Goal: Task Accomplishment & Management: Manage account settings

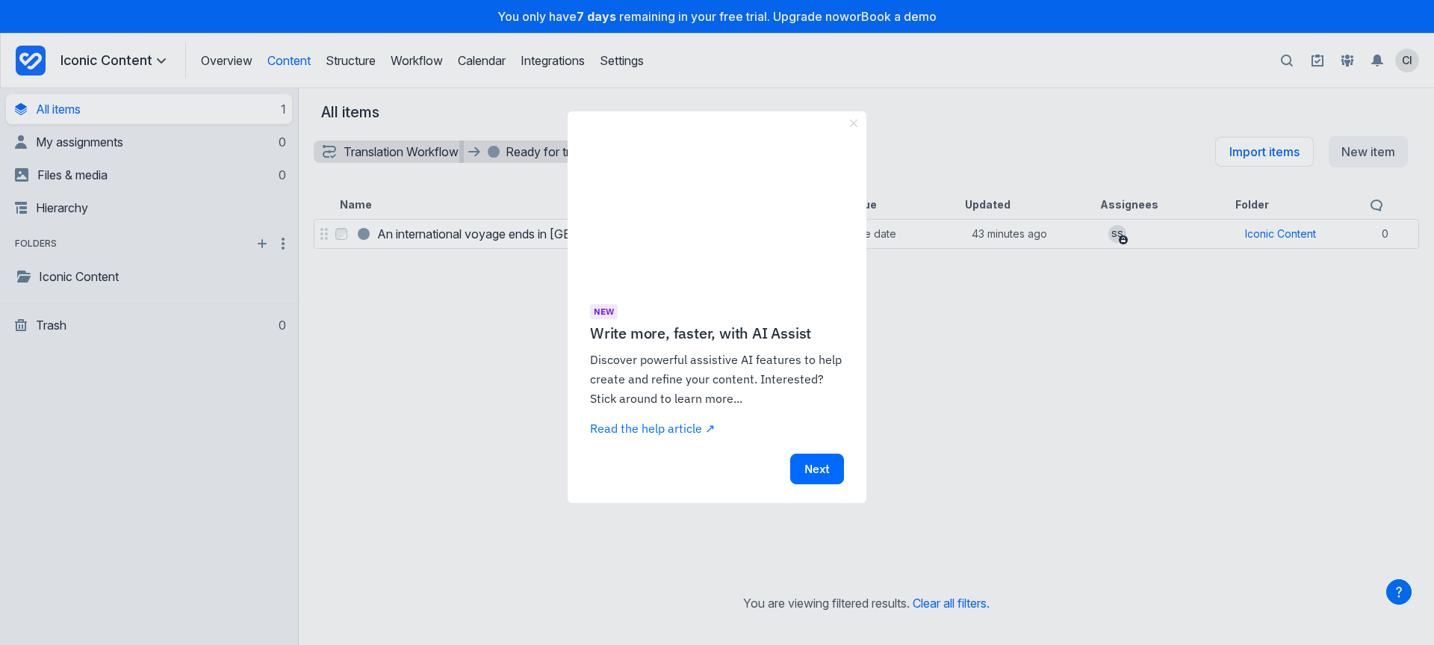
drag, startPoint x: 848, startPoint y: 124, endPoint x: 846, endPoint y: 140, distance: 16.5
click at [849, 125] on link "×" at bounding box center [854, 123] width 16 height 24
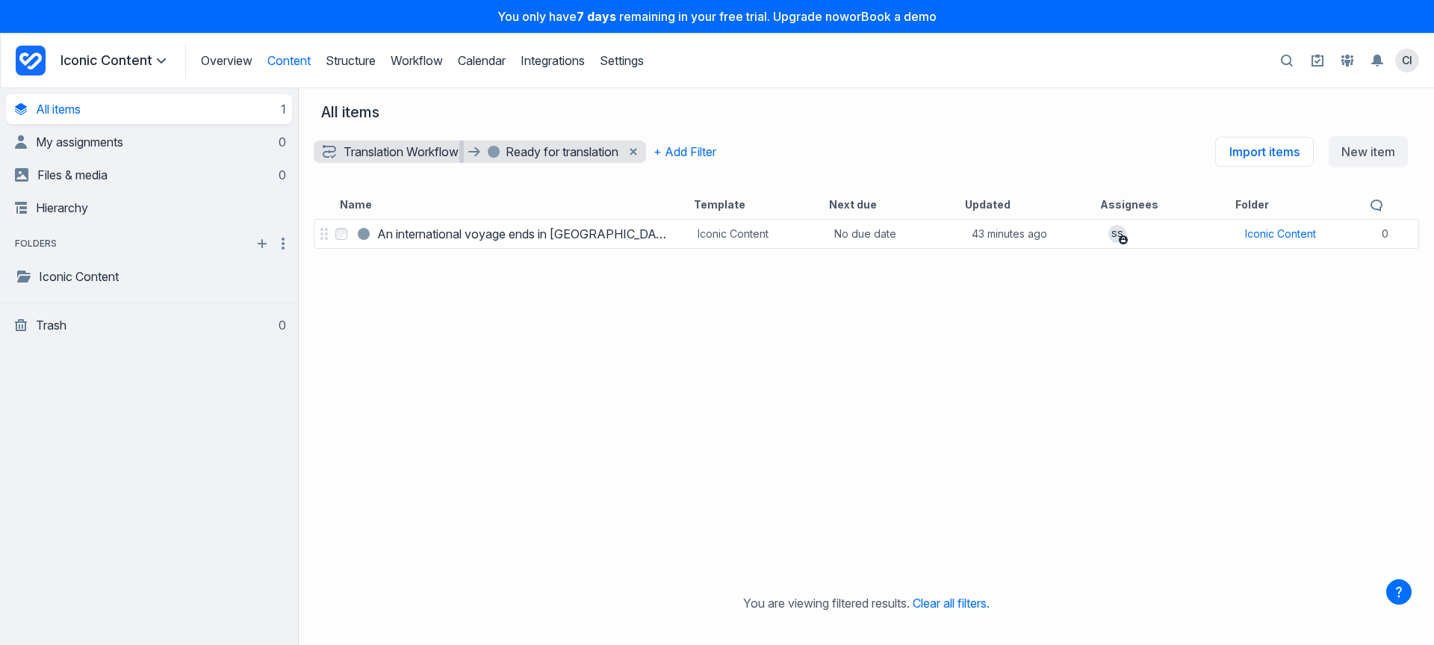
click at [454, 252] on div "Select An international voyage ends in New Zealand An international voyage ends…" at bounding box center [866, 403] width 1135 height 374
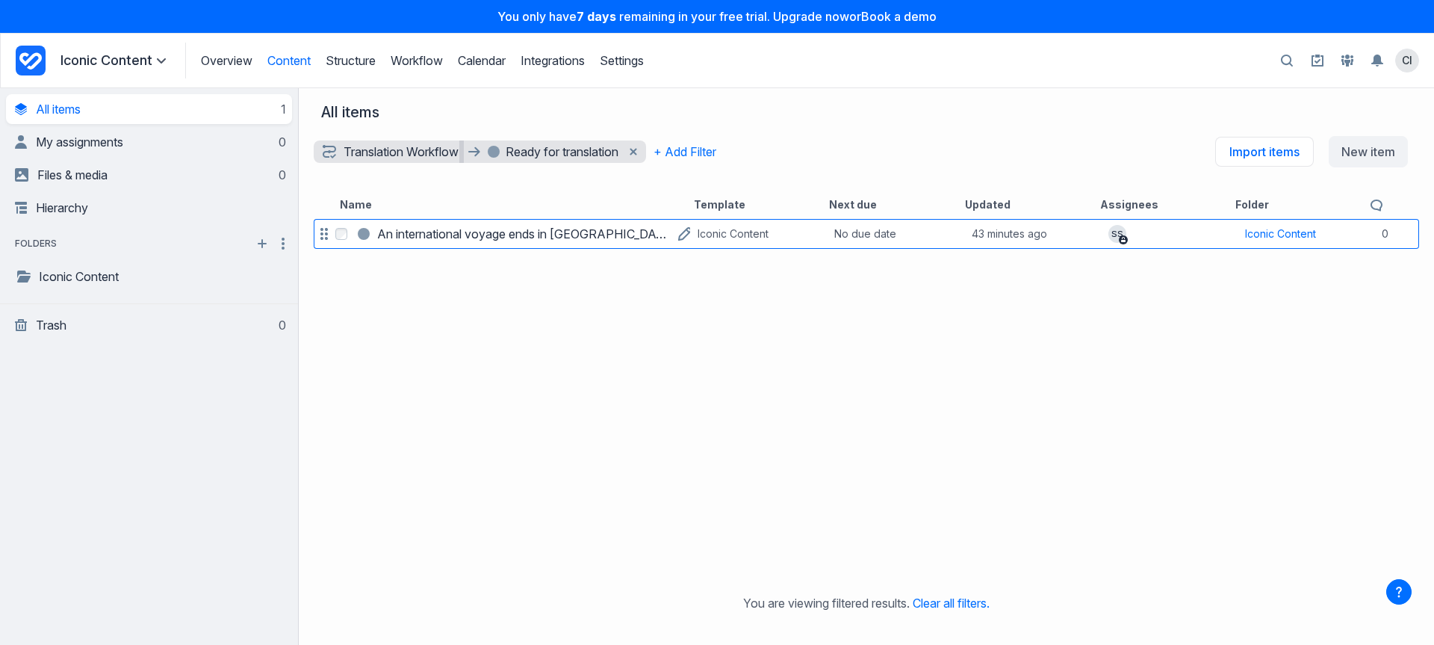
click at [459, 235] on h3 "An international voyage ends in New Zealand" at bounding box center [524, 234] width 294 height 18
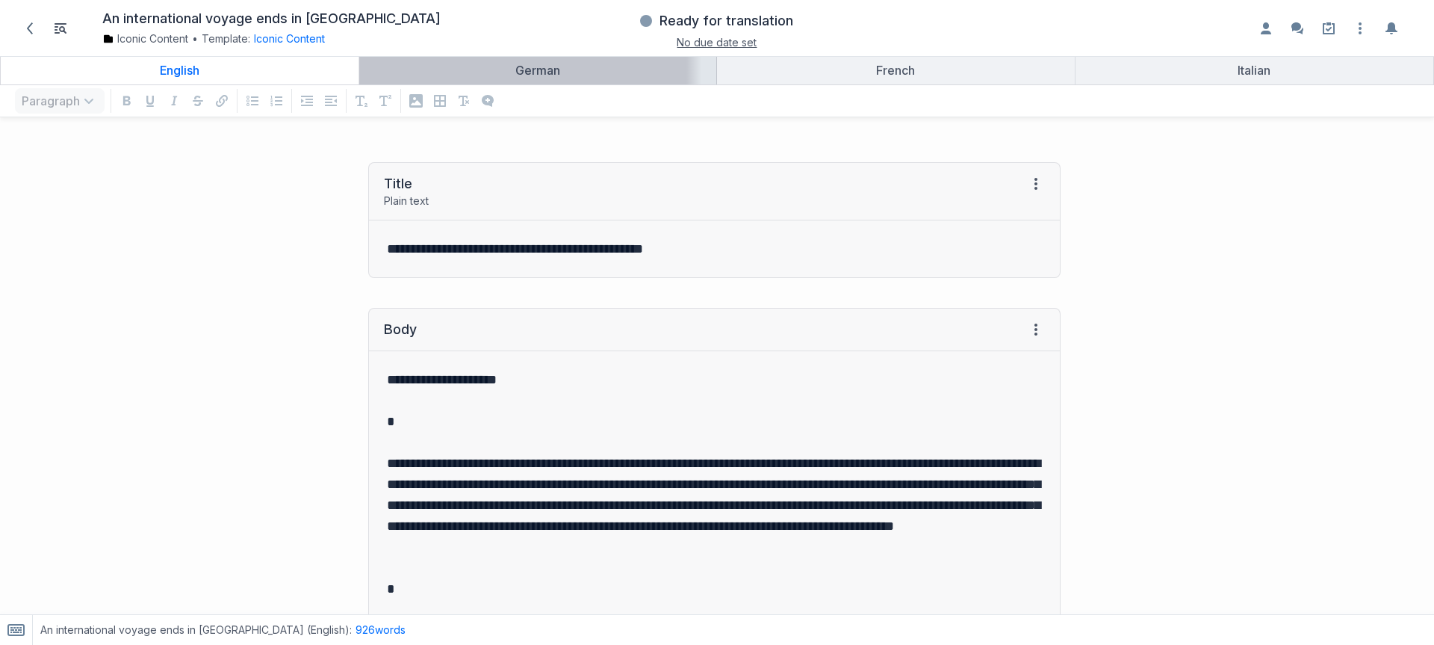
click at [527, 59] on link "German" at bounding box center [538, 70] width 358 height 28
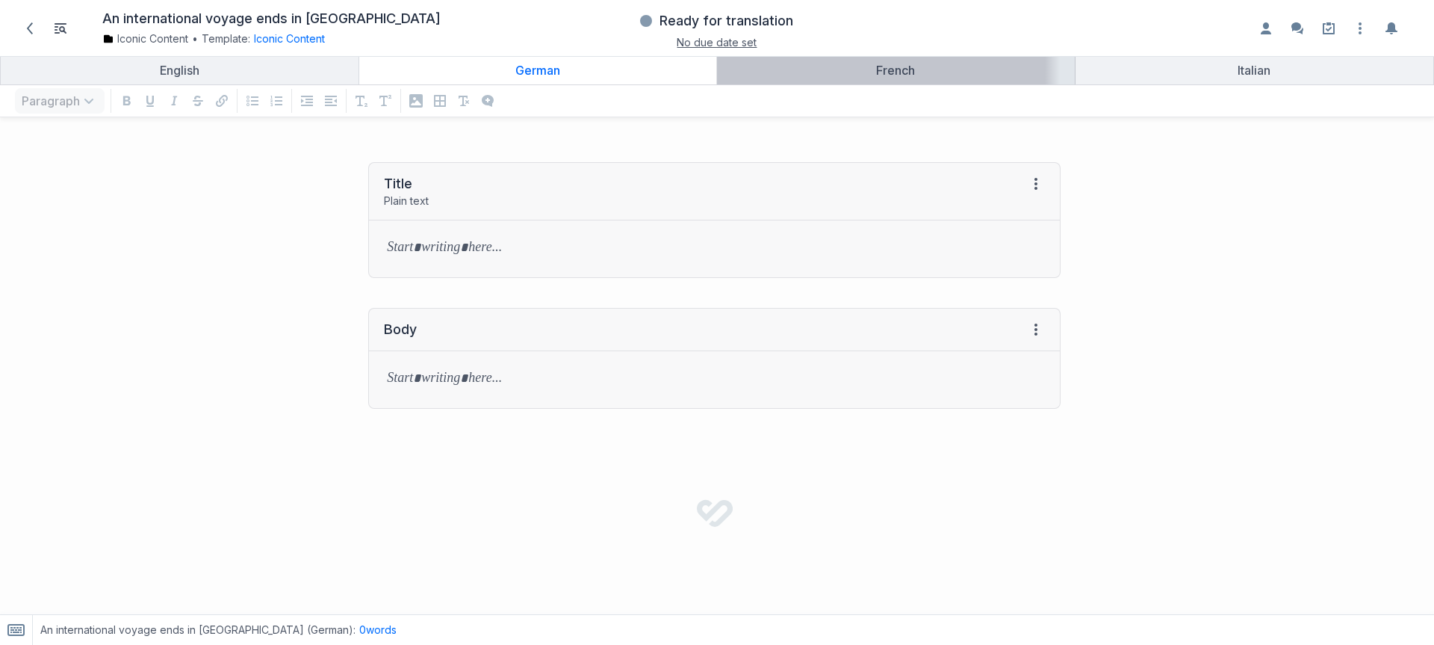
click at [811, 66] on div "French" at bounding box center [896, 70] width 346 height 15
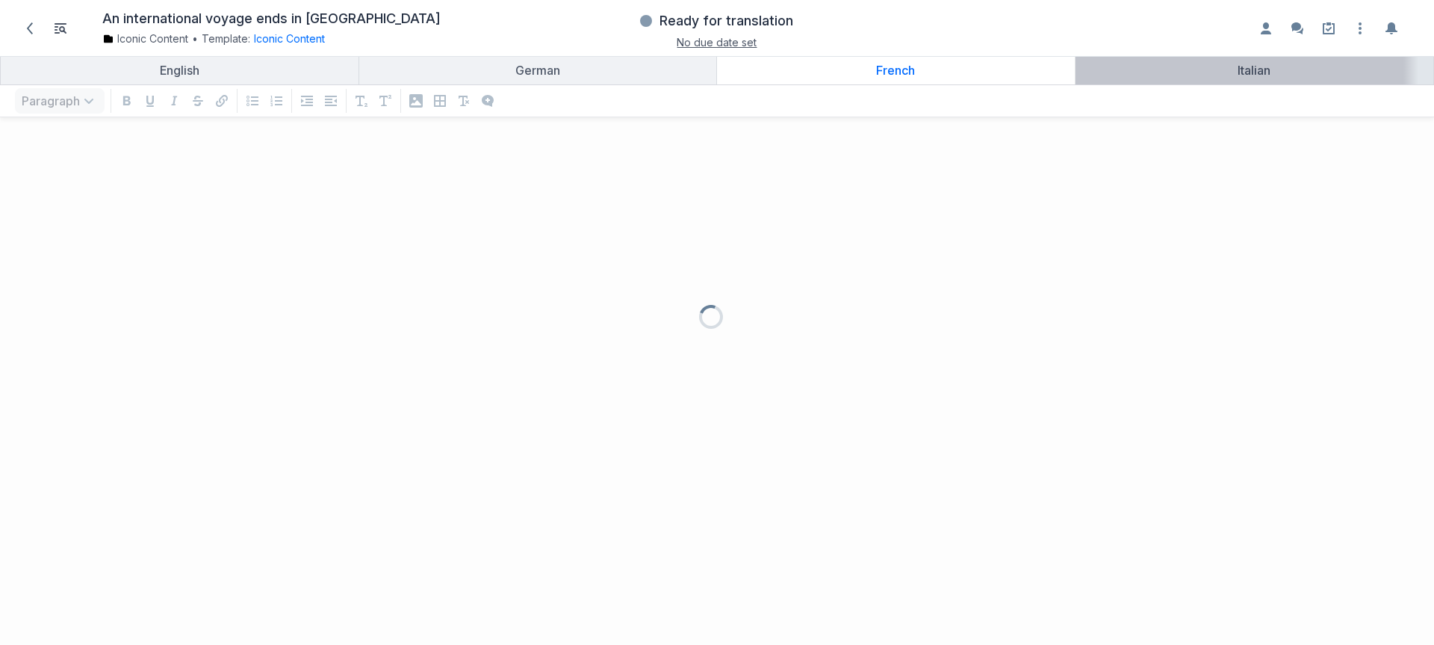
click at [1129, 60] on link "Italian" at bounding box center [1255, 70] width 359 height 28
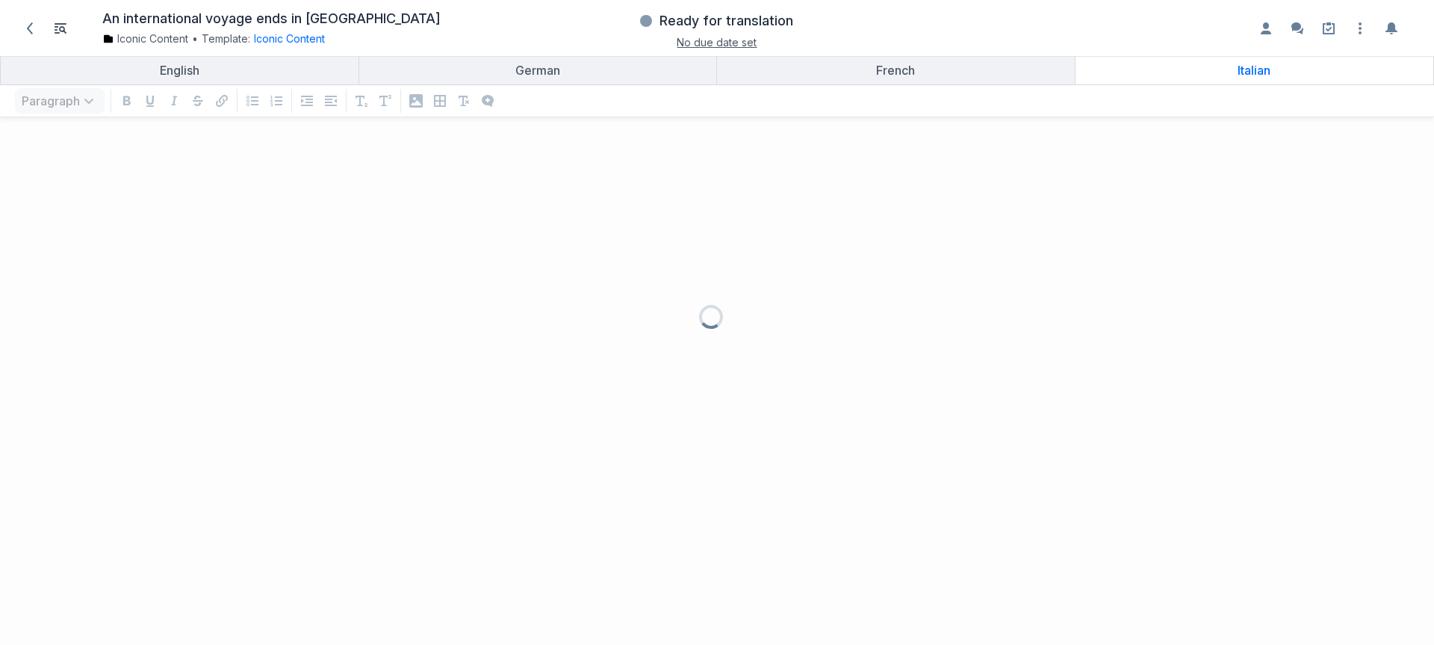
click at [338, 232] on div at bounding box center [717, 322] width 1434 height 645
click at [25, 25] on icon at bounding box center [30, 28] width 12 height 12
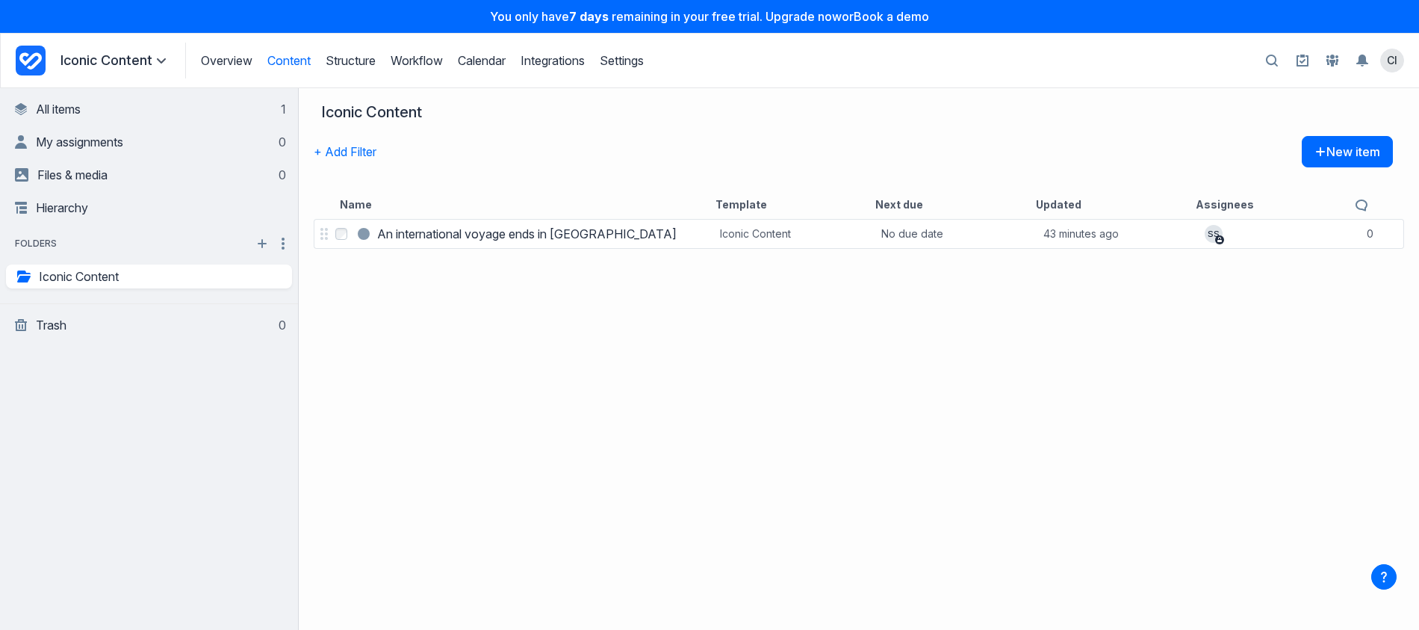
drag, startPoint x: 28, startPoint y: 63, endPoint x: 101, endPoint y: 93, distance: 79.1
click at [28, 63] on icon "Project Dashboard" at bounding box center [31, 61] width 30 height 30
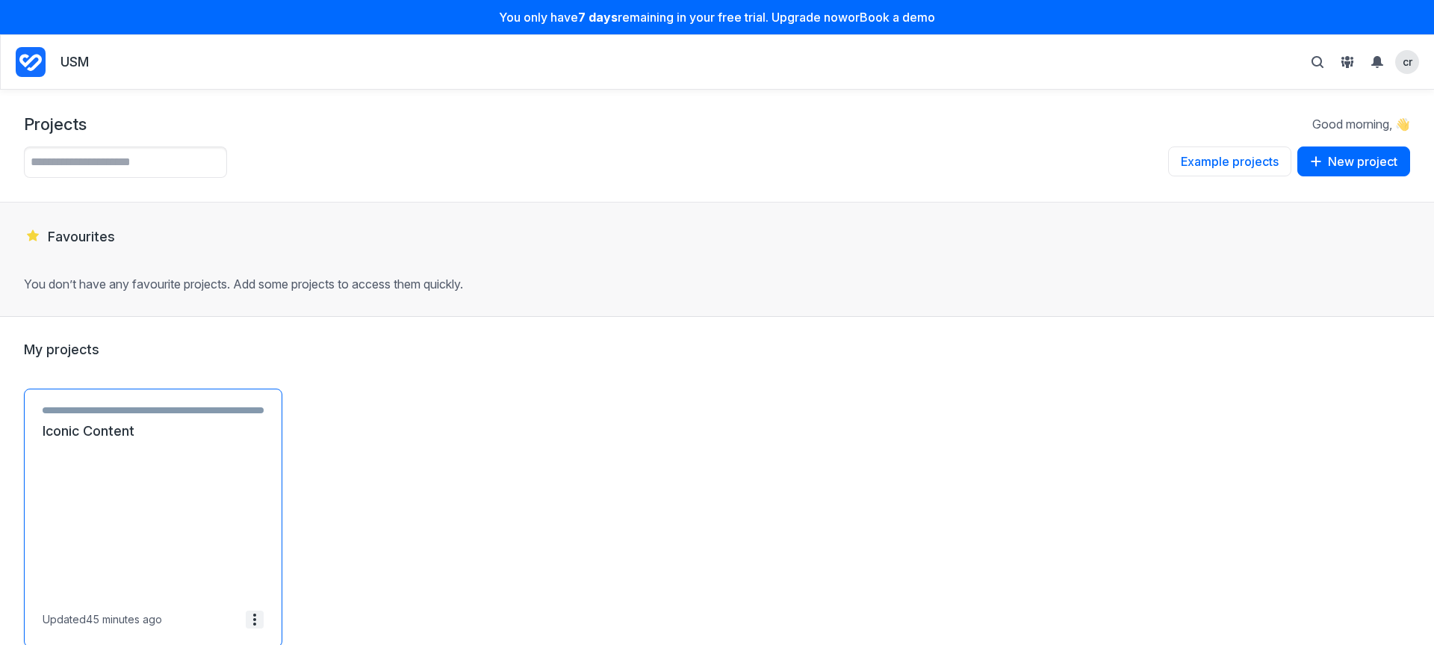
click at [258, 619] on icon at bounding box center [255, 619] width 12 height 12
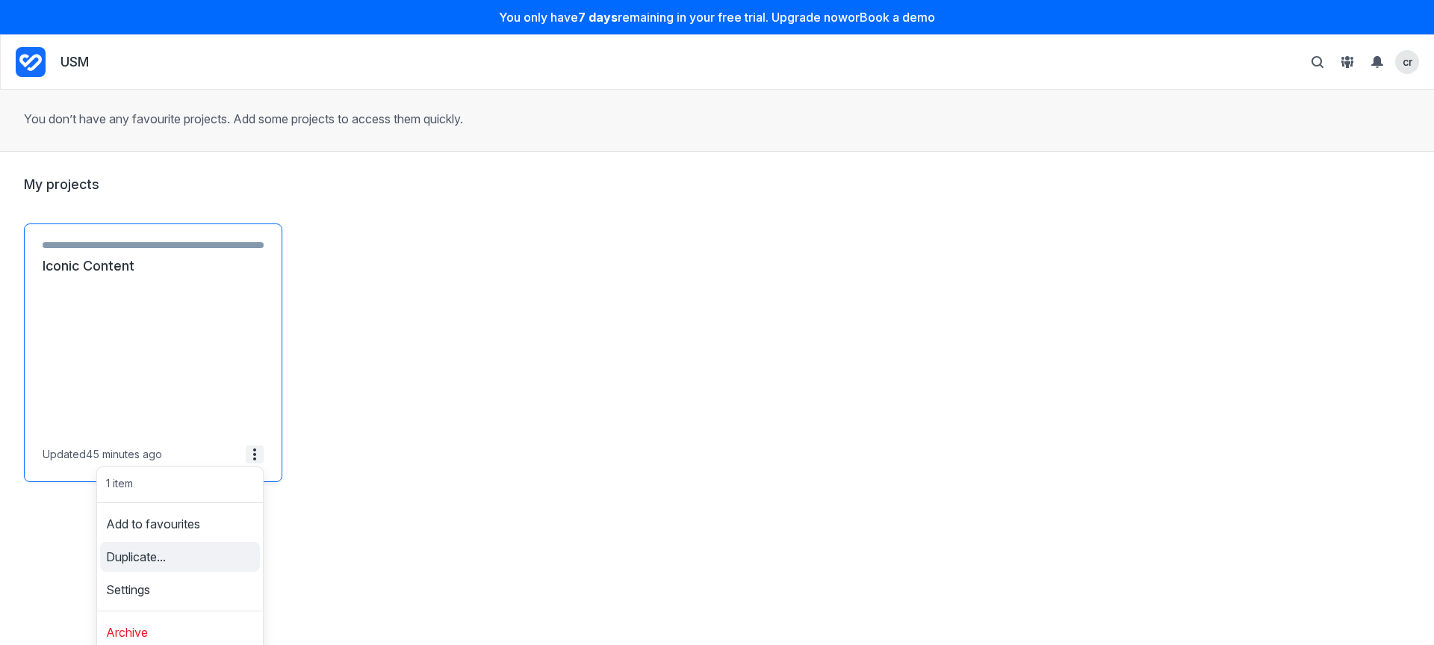
scroll to position [169, 0]
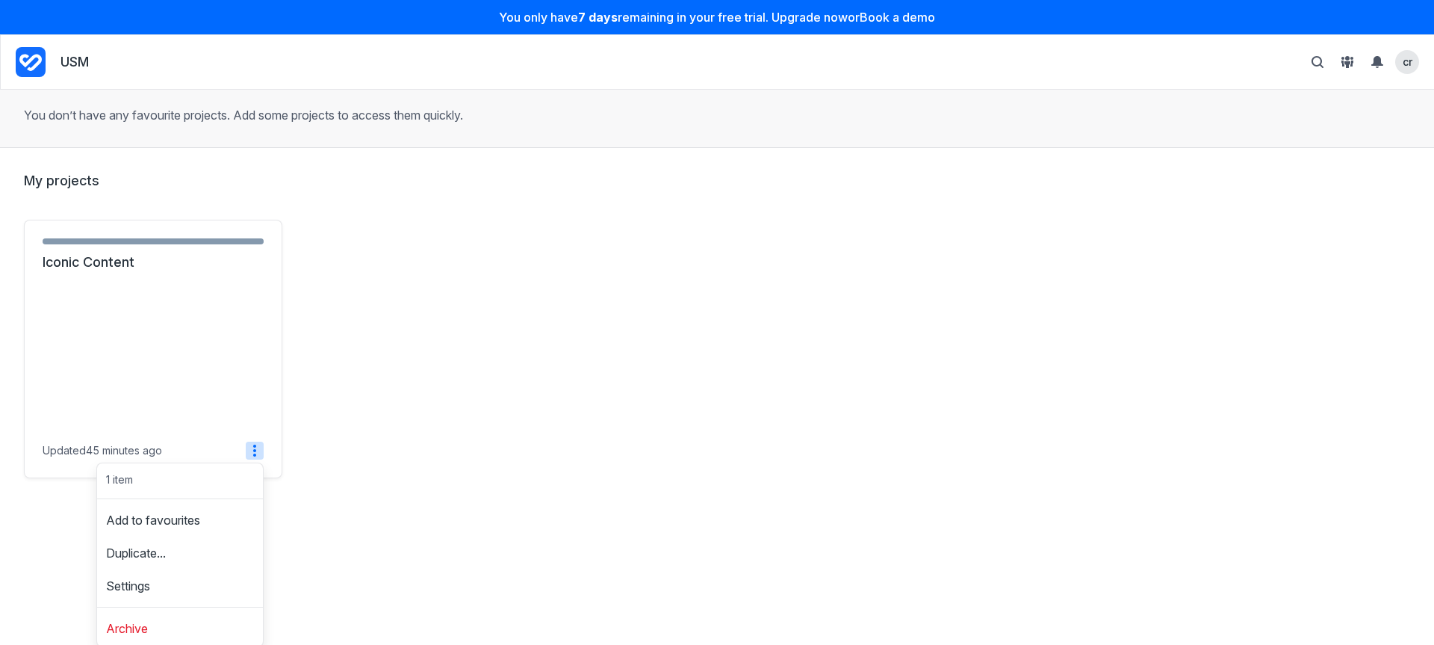
click at [495, 394] on div "Ready for translation - 1 items ( 100% ) Iconic Content Updated 45 minutes ago …" at bounding box center [717, 349] width 1386 height 258
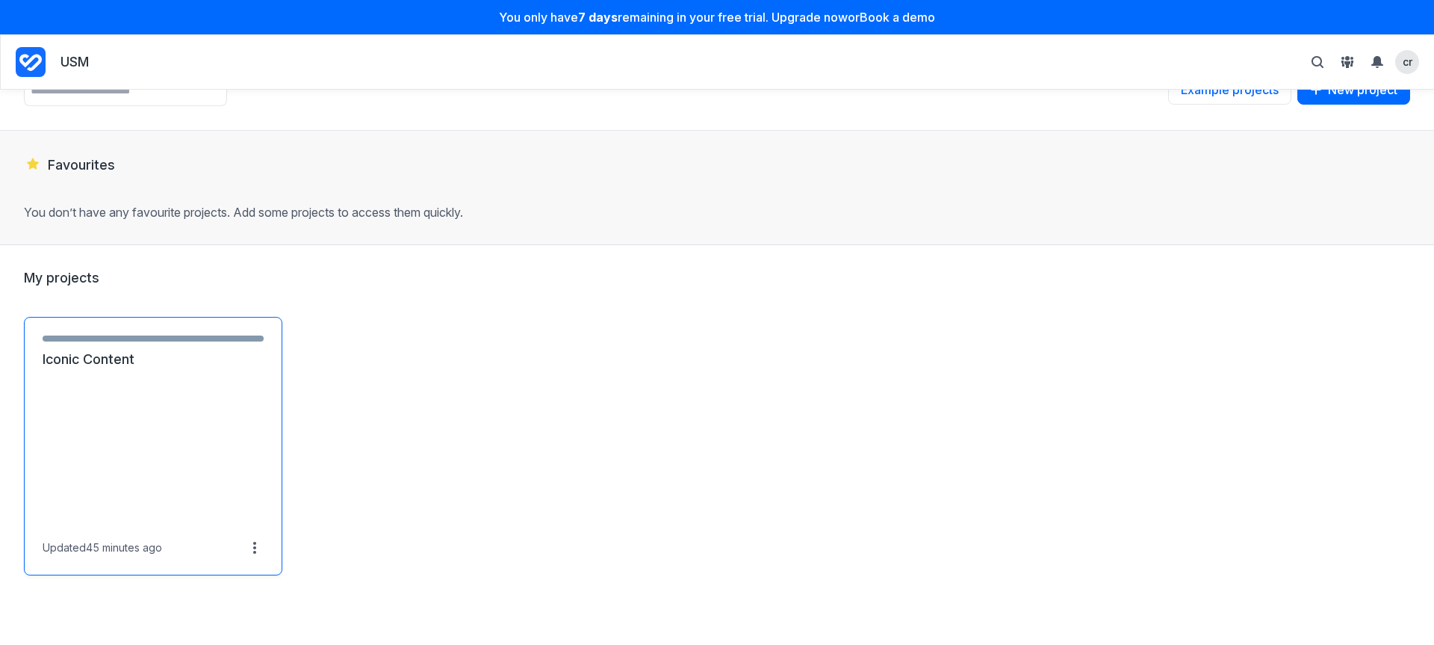
click at [263, 368] on link "Iconic Content" at bounding box center [153, 359] width 221 height 18
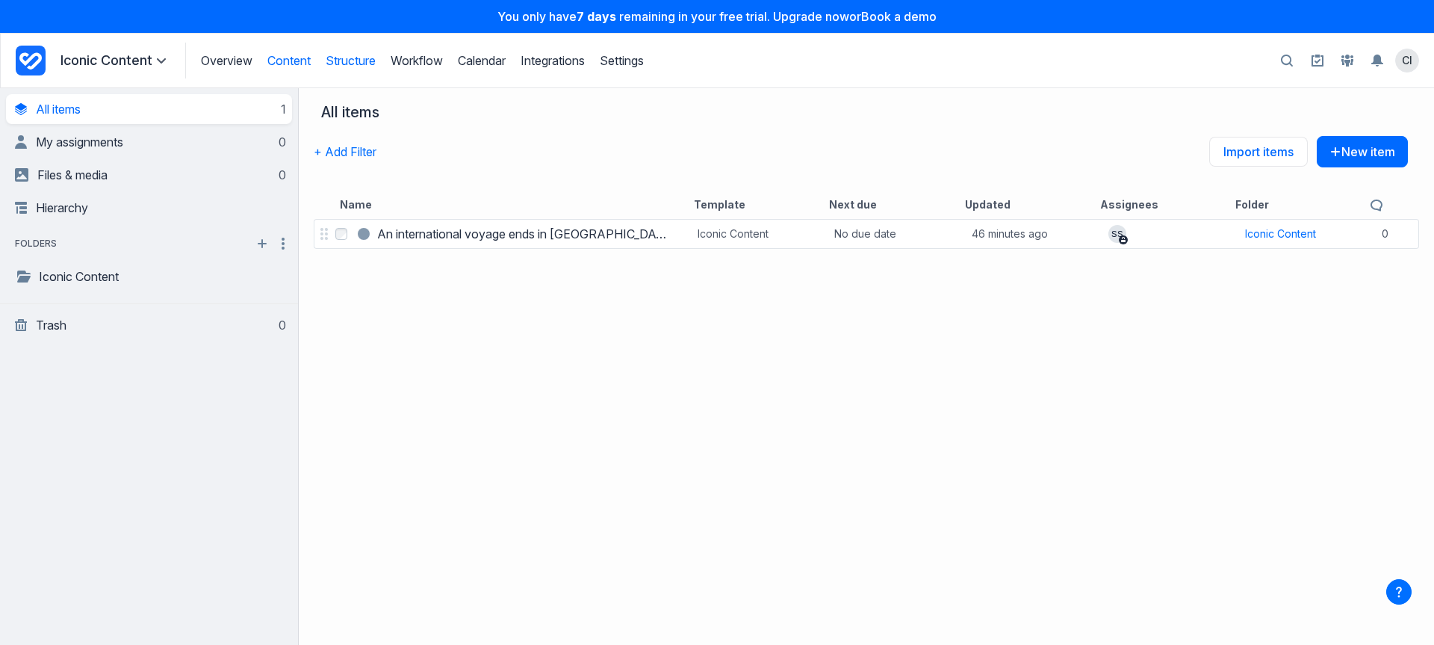
click at [356, 61] on link "Structure" at bounding box center [351, 60] width 50 height 15
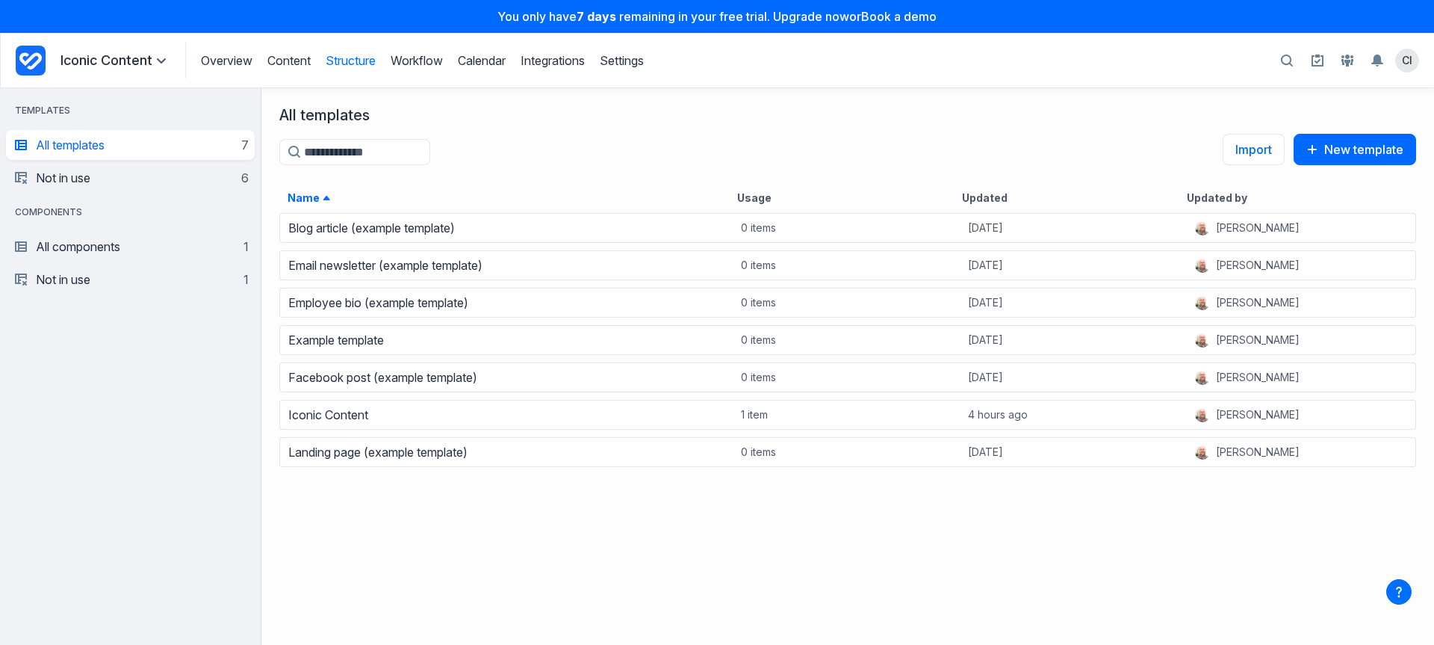
scroll to position [422, 1162]
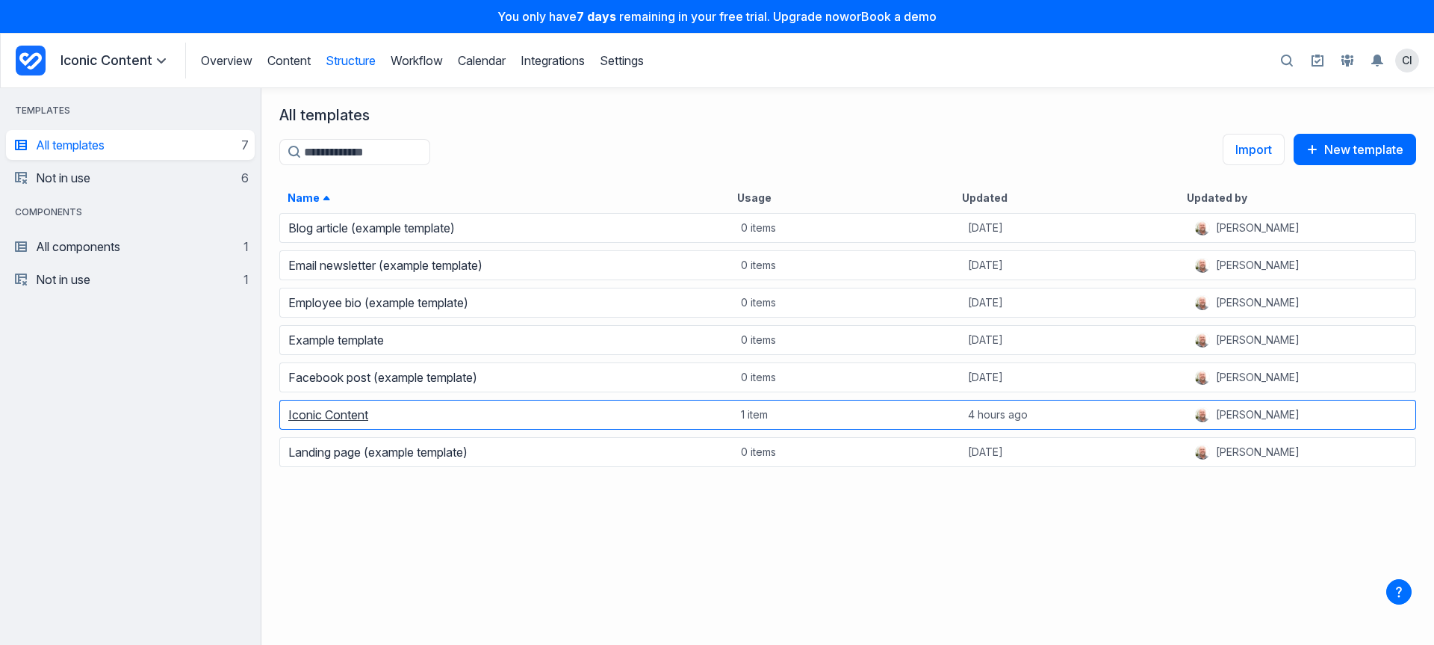
click at [353, 419] on link "Iconic Content" at bounding box center [328, 414] width 80 height 15
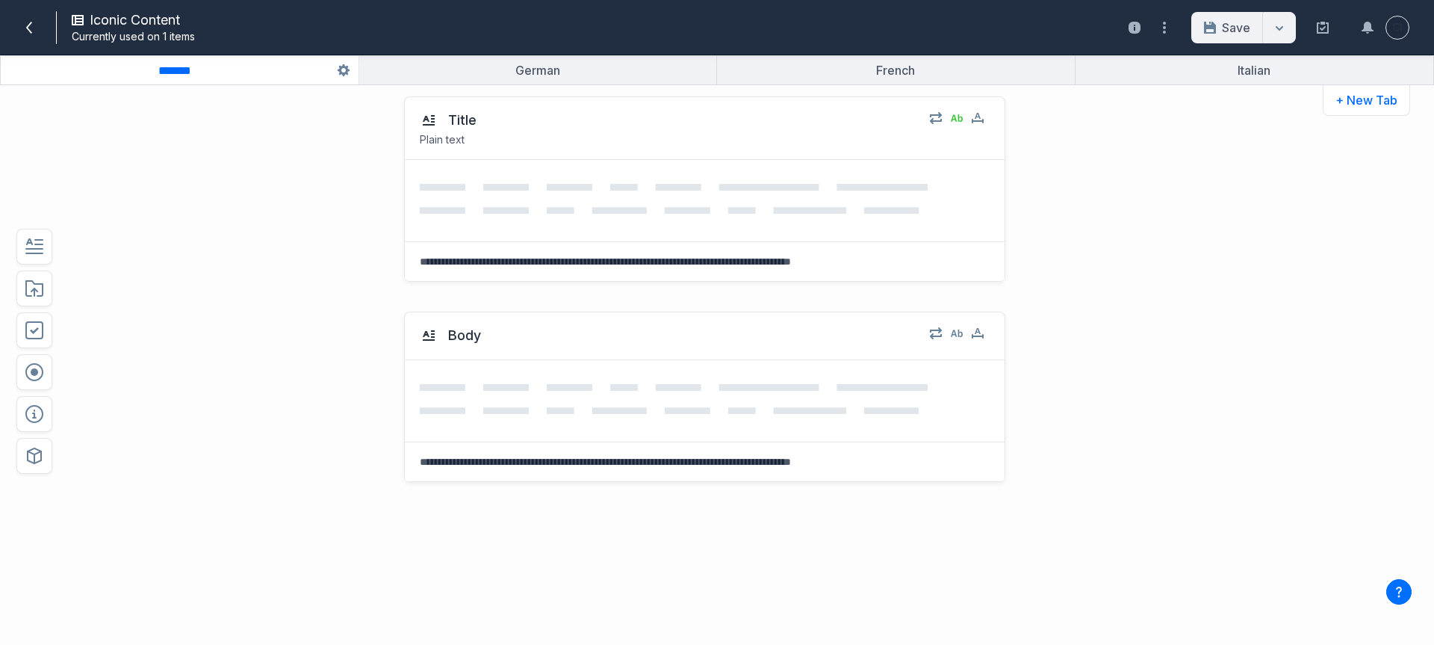
scroll to position [28, 0]
click at [551, 84] on div "English ******* Rename Duplicate ← Move Left → Move Right Delete German ****** …" at bounding box center [717, 70] width 1434 height 30
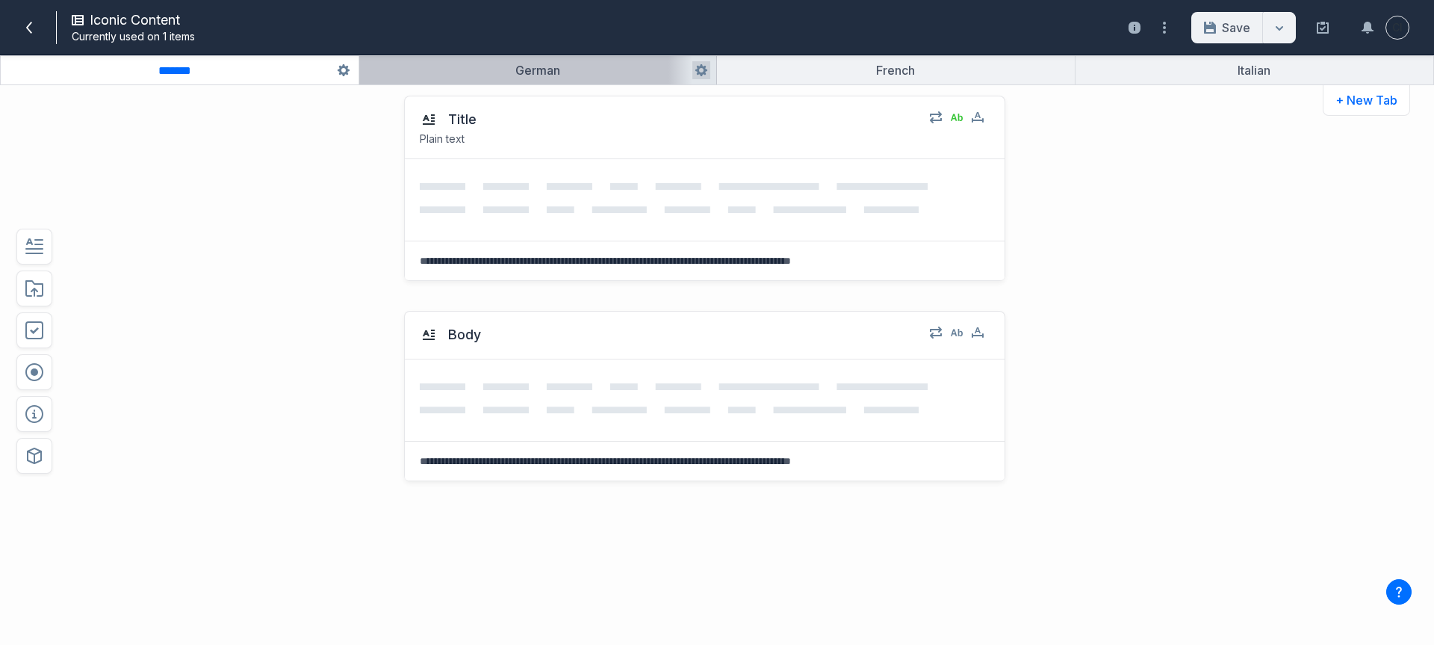
click at [556, 73] on button "button" at bounding box center [538, 70] width 358 height 28
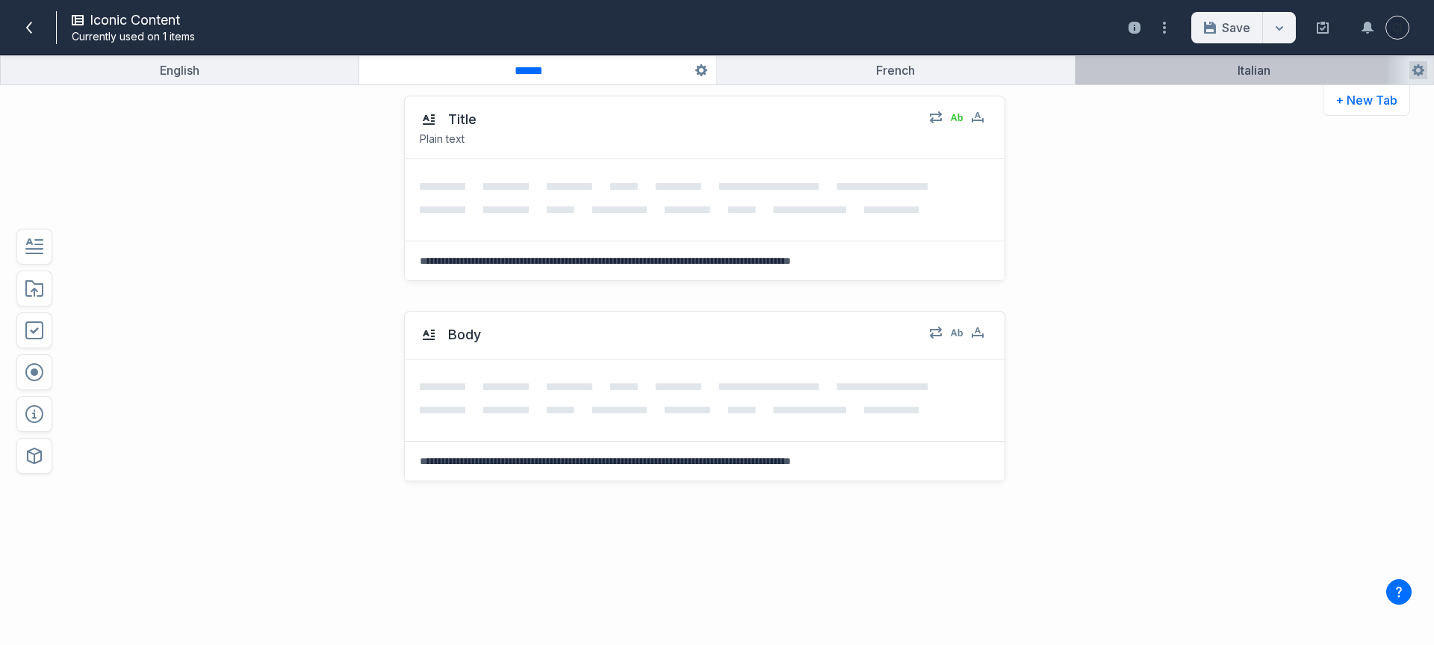
click at [1259, 75] on button "button" at bounding box center [1255, 70] width 359 height 28
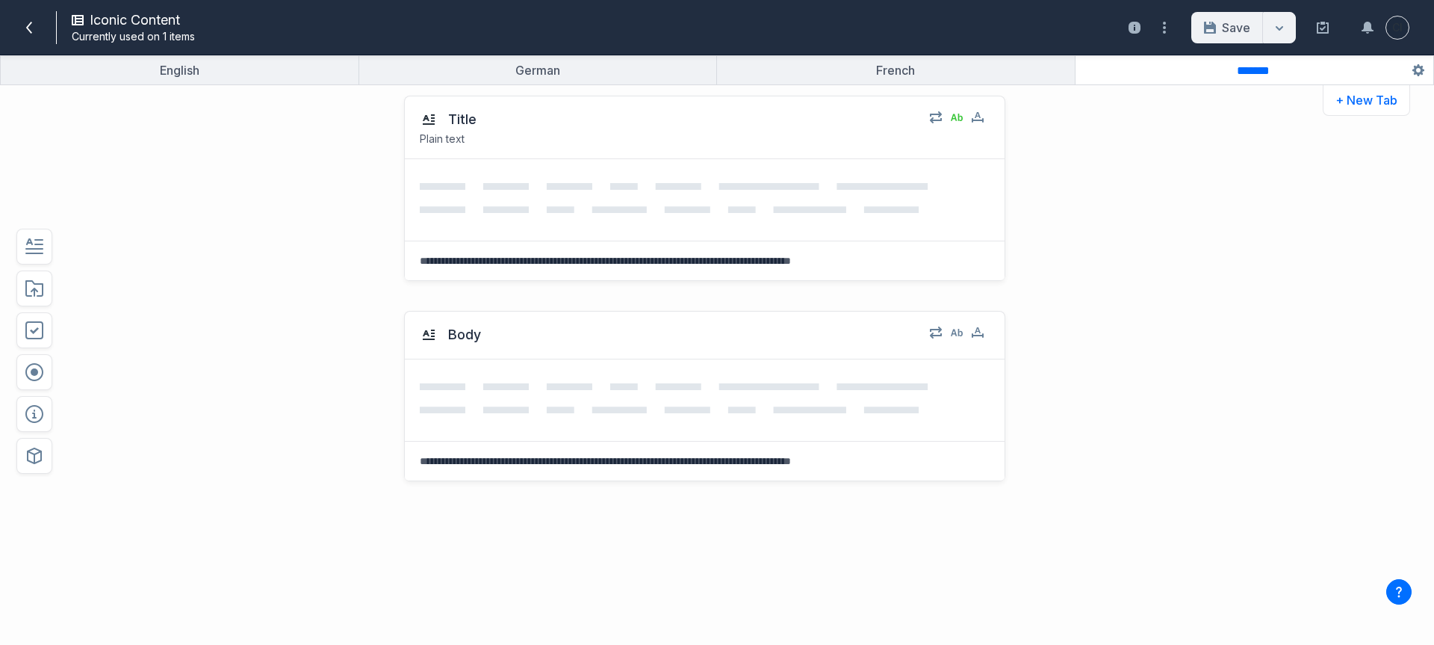
click at [948, 54] on div "Iconic Content Currently used on 1 items Open usage sidebar Save Save & close T…" at bounding box center [717, 27] width 1434 height 55
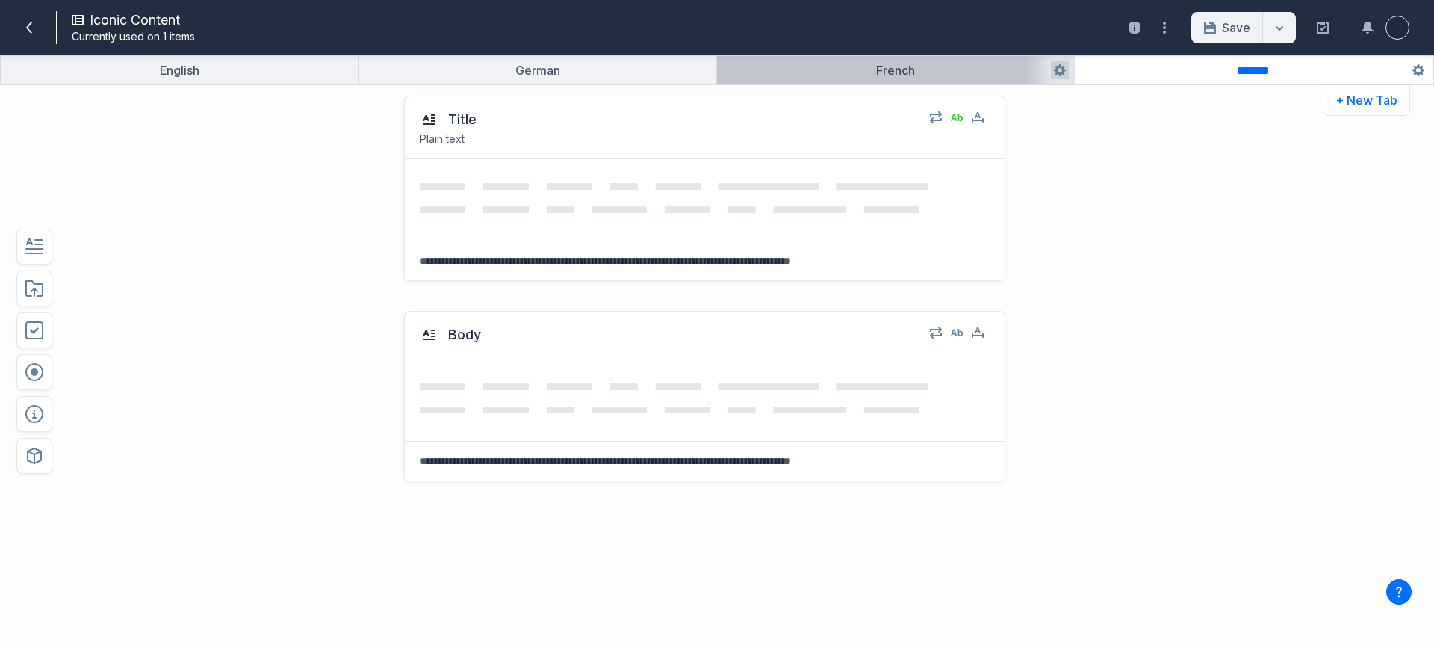
click at [950, 61] on button "button" at bounding box center [896, 70] width 358 height 28
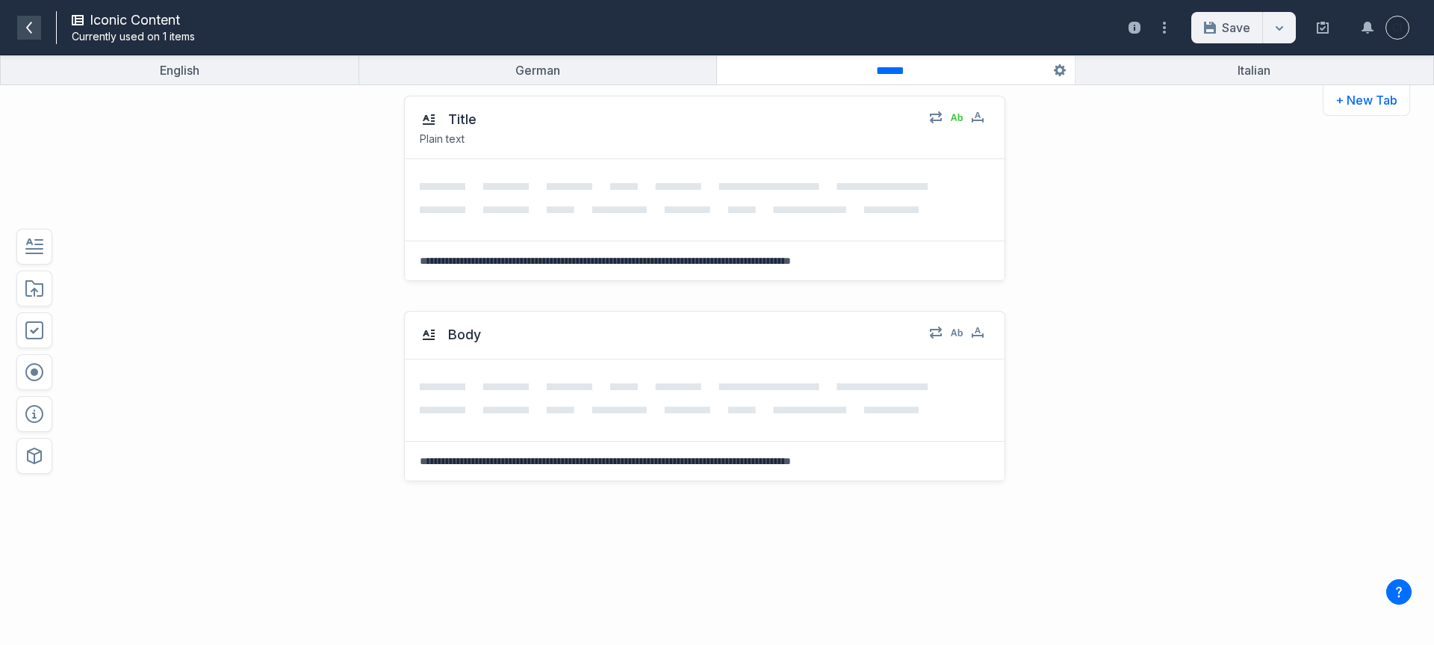
click at [31, 19] on span at bounding box center [29, 28] width 24 height 24
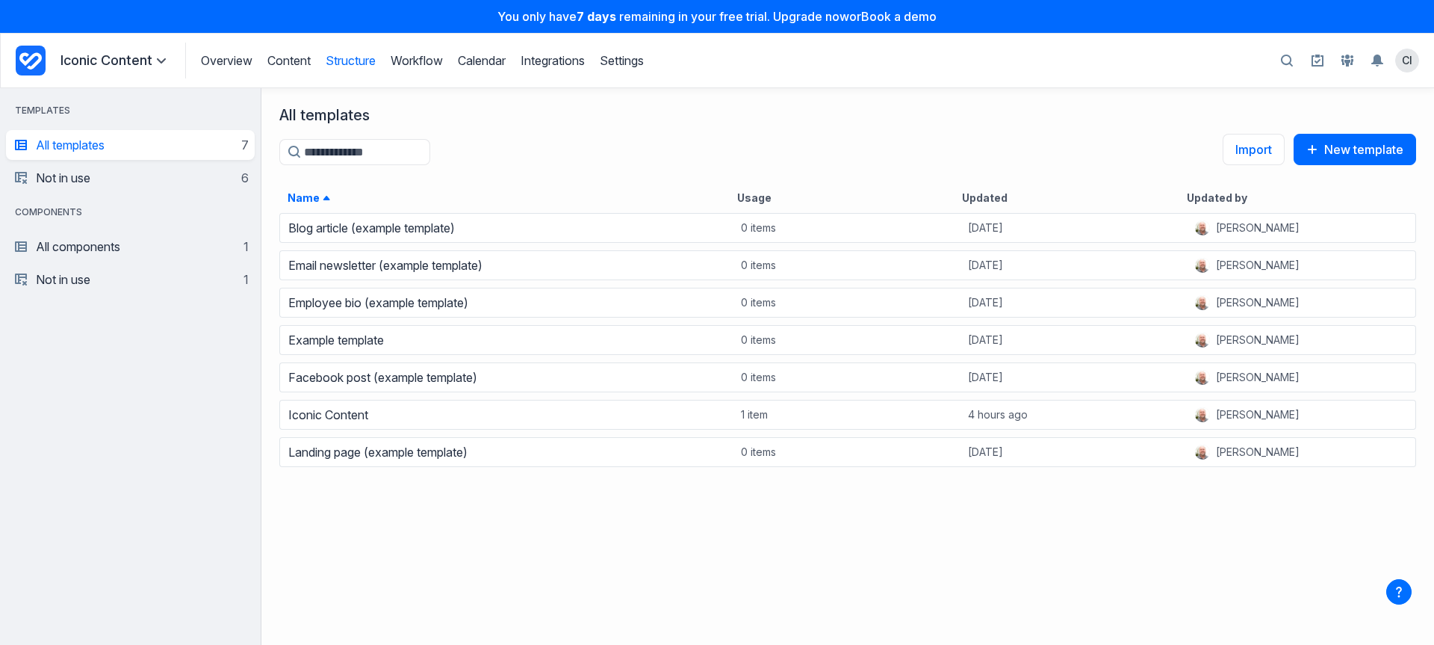
scroll to position [422, 1162]
click at [302, 66] on link "Content" at bounding box center [288, 60] width 43 height 15
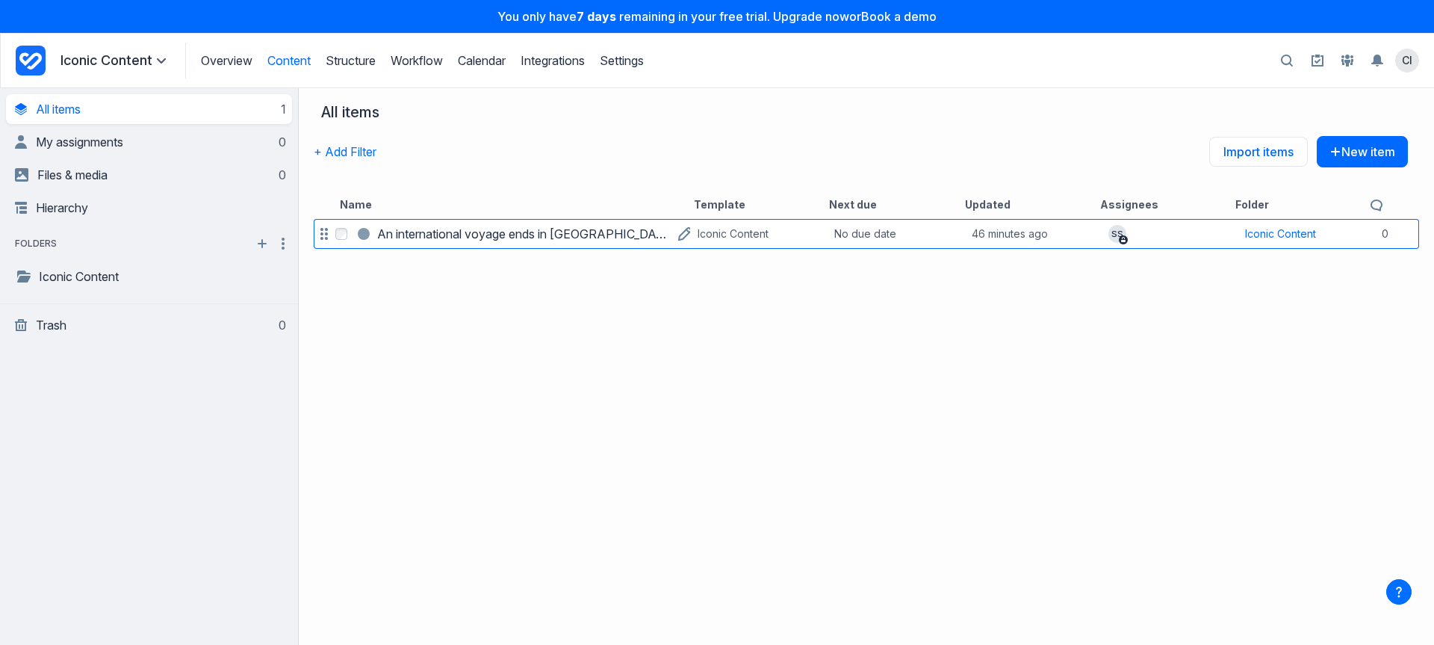
click at [453, 225] on h3 "An international voyage ends in New Zealand" at bounding box center [524, 234] width 294 height 18
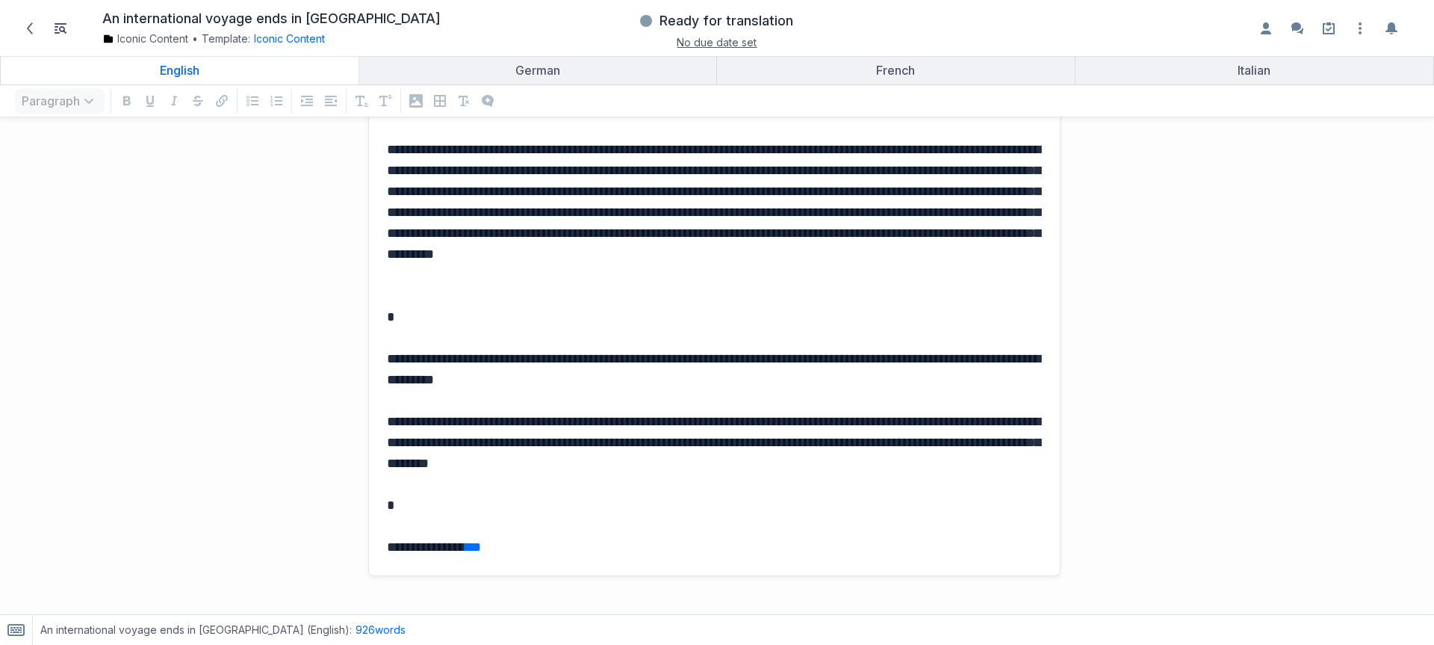
scroll to position [2308, 0]
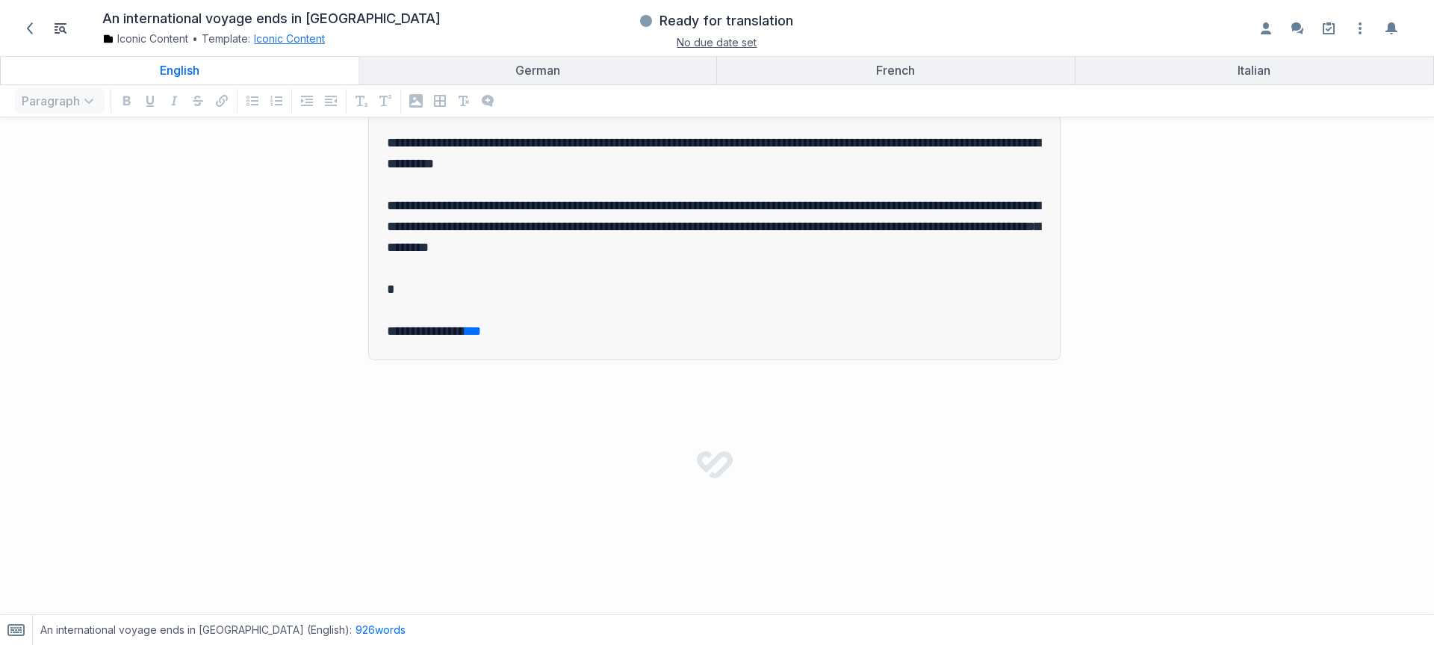
click at [279, 37] on button "Iconic Content" at bounding box center [289, 38] width 71 height 15
click at [301, 34] on button "Iconic Content" at bounding box center [289, 38] width 71 height 15
click at [305, 128] on link "Edit template" at bounding box center [296, 135] width 69 height 15
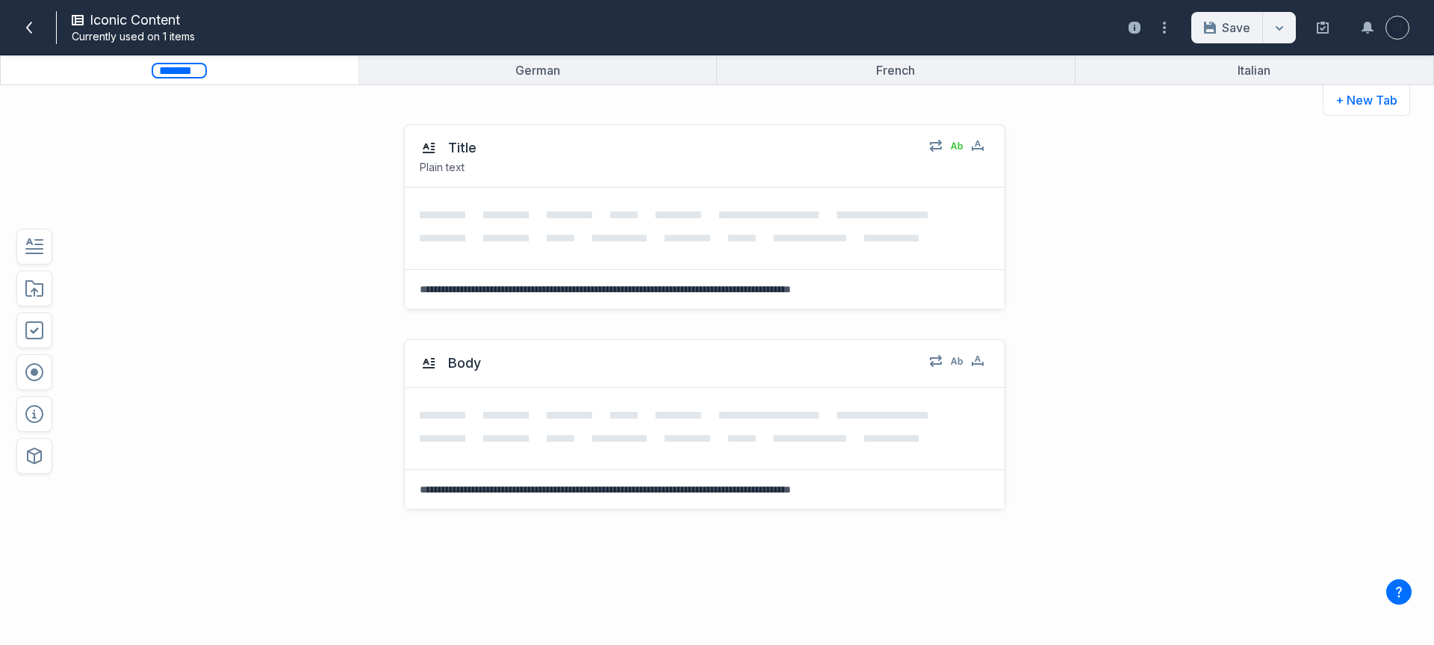
click at [203, 72] on input "*******" at bounding box center [179, 71] width 55 height 16
click at [266, 73] on button "button" at bounding box center [180, 70] width 358 height 28
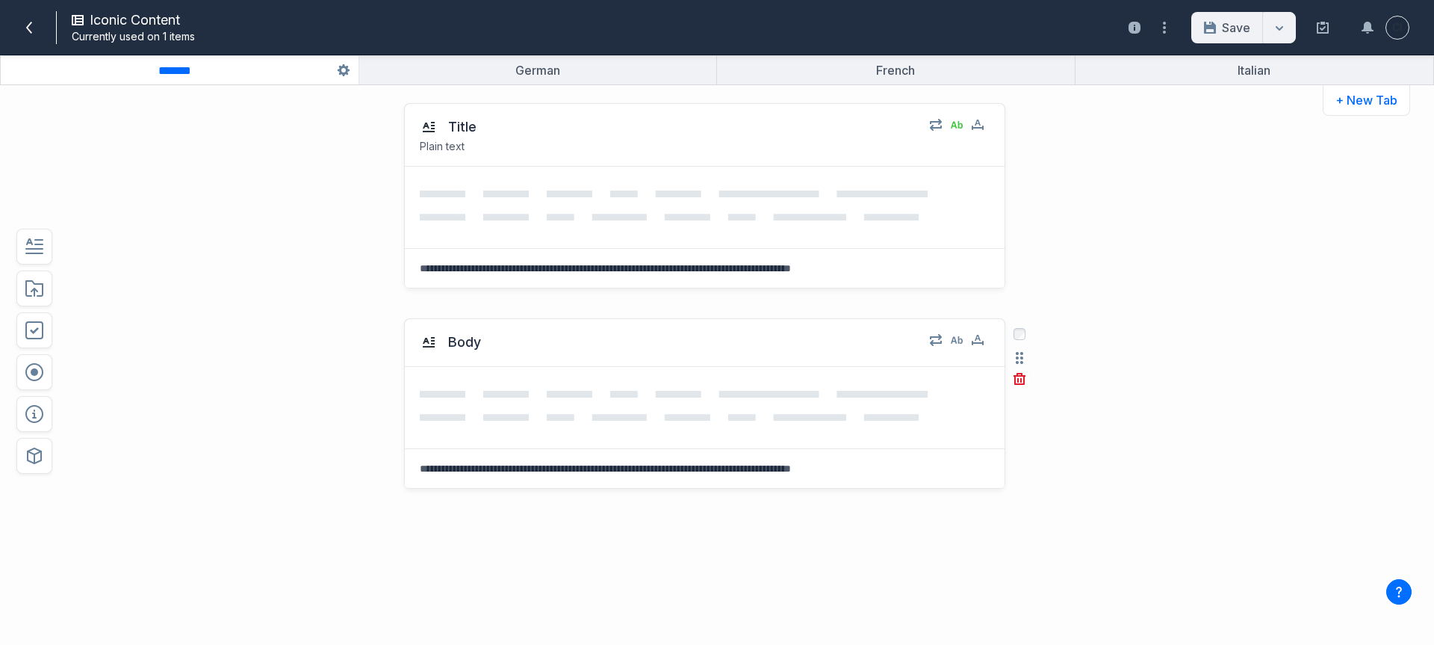
scroll to position [28, 0]
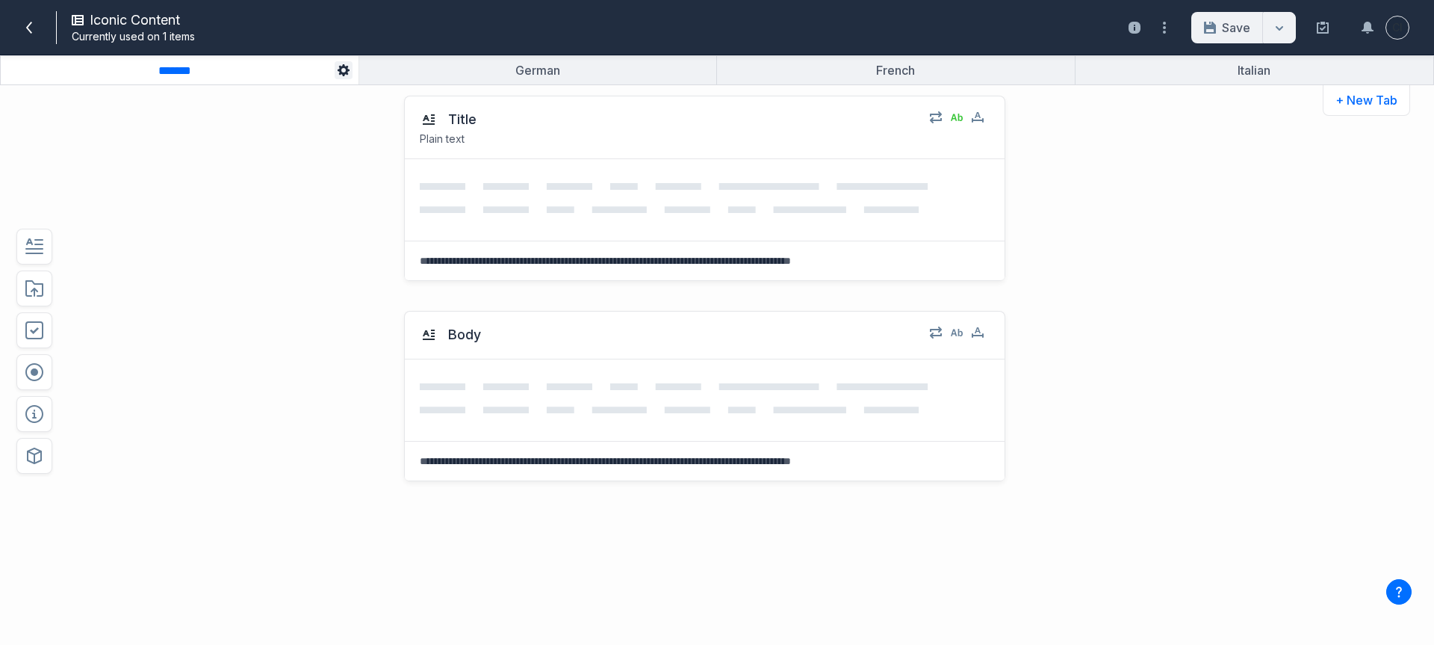
click at [339, 67] on icon "button" at bounding box center [344, 70] width 12 height 12
click at [348, 398] on div "Body Select field: Body Are you sure you want to delete this field? Cancel Dele…" at bounding box center [660, 471] width 1056 height 350
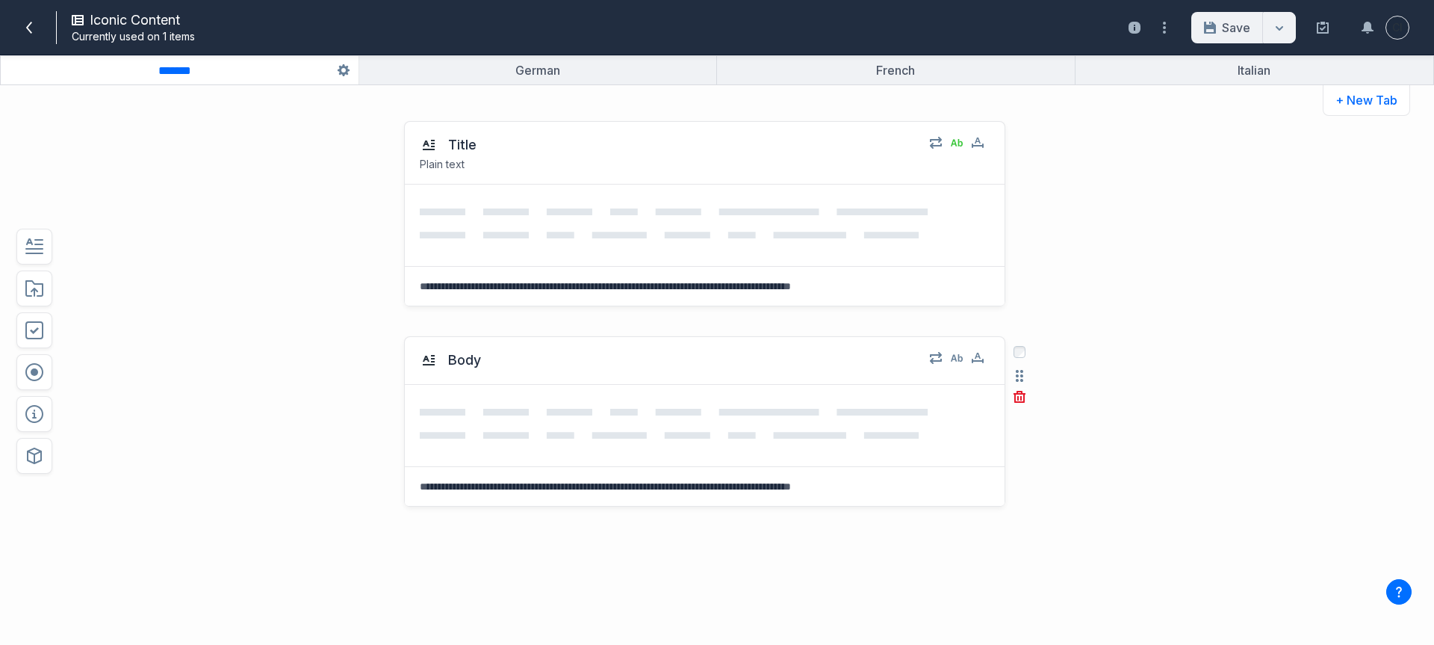
scroll to position [0, 0]
click at [46, 457] on button "button" at bounding box center [34, 456] width 36 height 36
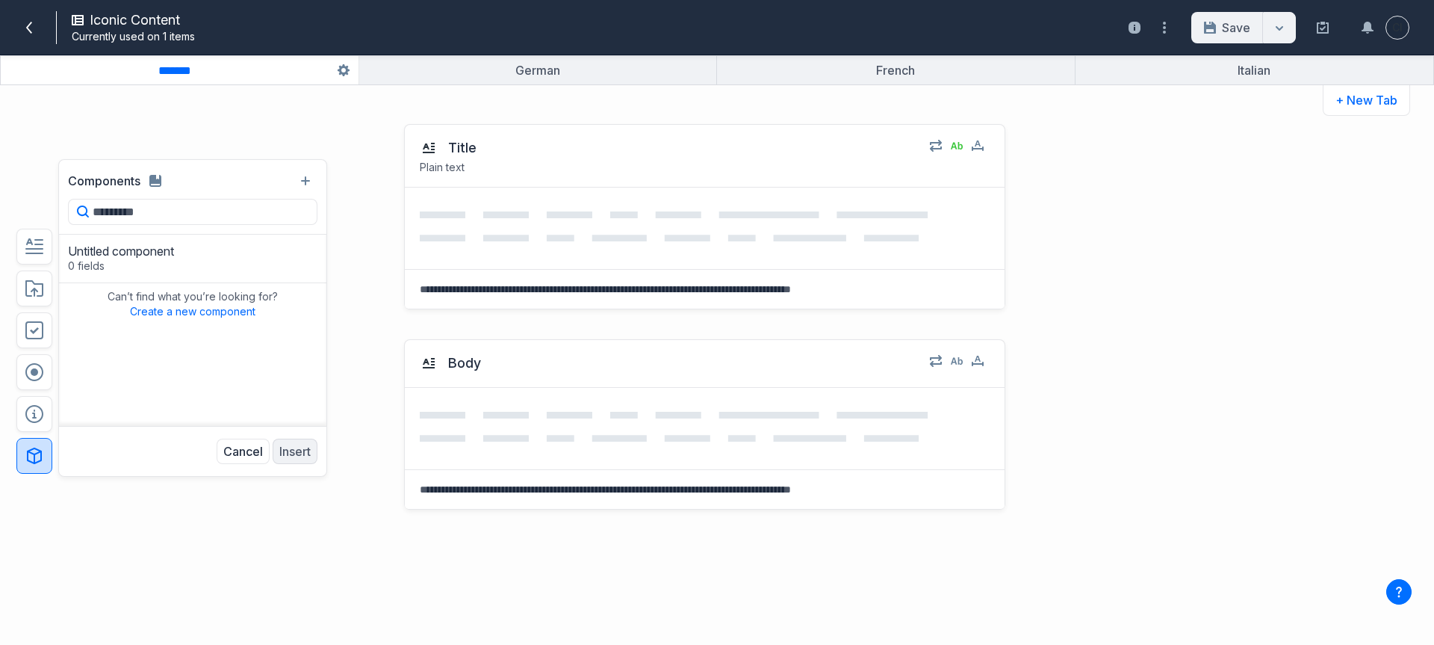
click at [391, 267] on div "Title Plain text Select field: Title Are you sure you want to delete this field…" at bounding box center [660, 216] width 1056 height 215
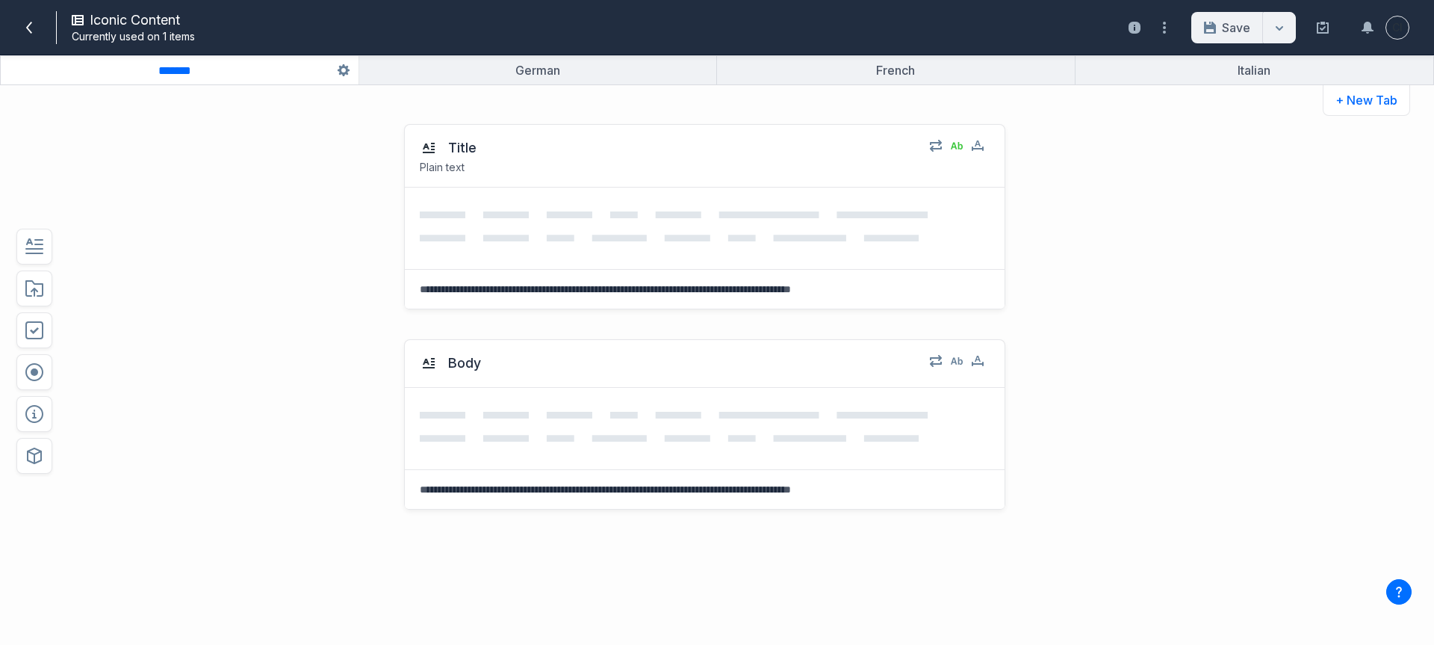
click at [13, 26] on div "Iconic Content Currently used on 1 items" at bounding box center [304, 27] width 589 height 40
click at [30, 23] on icon at bounding box center [29, 28] width 6 height 12
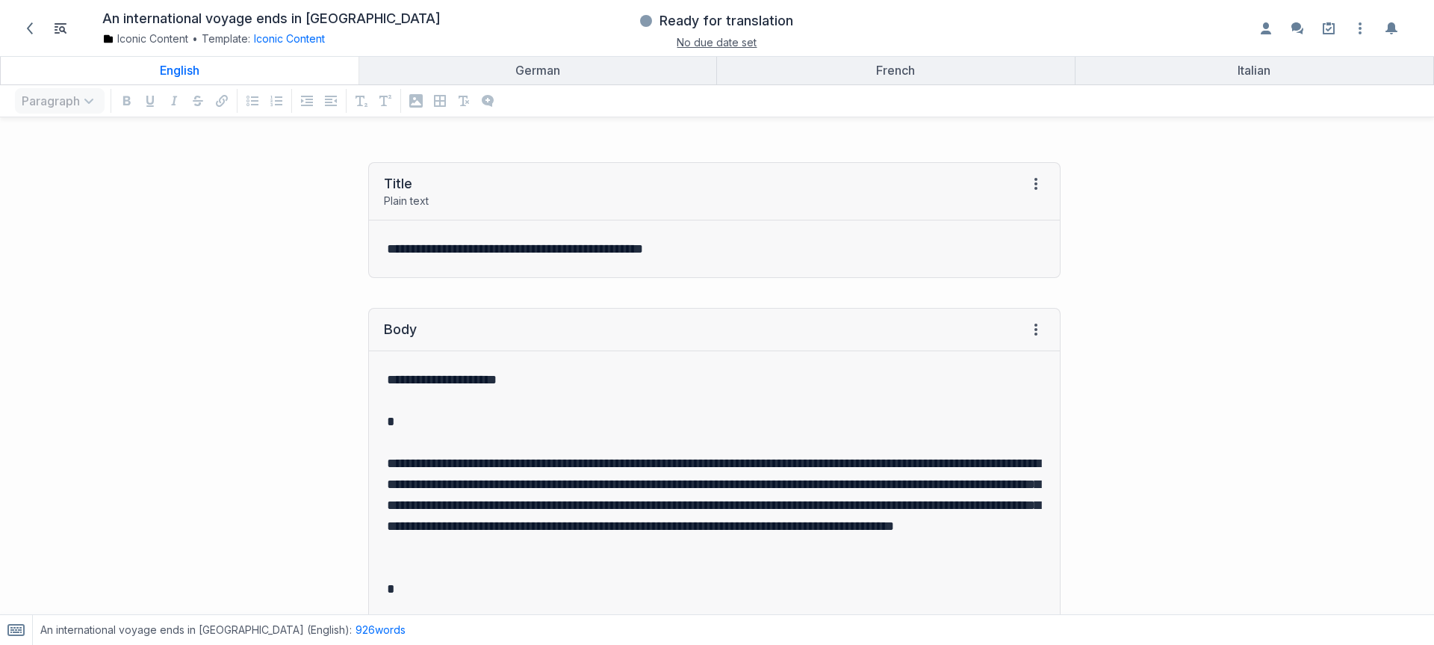
click at [695, 1] on div "An international voyage ends in New Zealand Iconic Content • Template: Iconic C…" at bounding box center [717, 28] width 1434 height 57
click at [695, 8] on button "Ready for translation" at bounding box center [717, 20] width 158 height 27
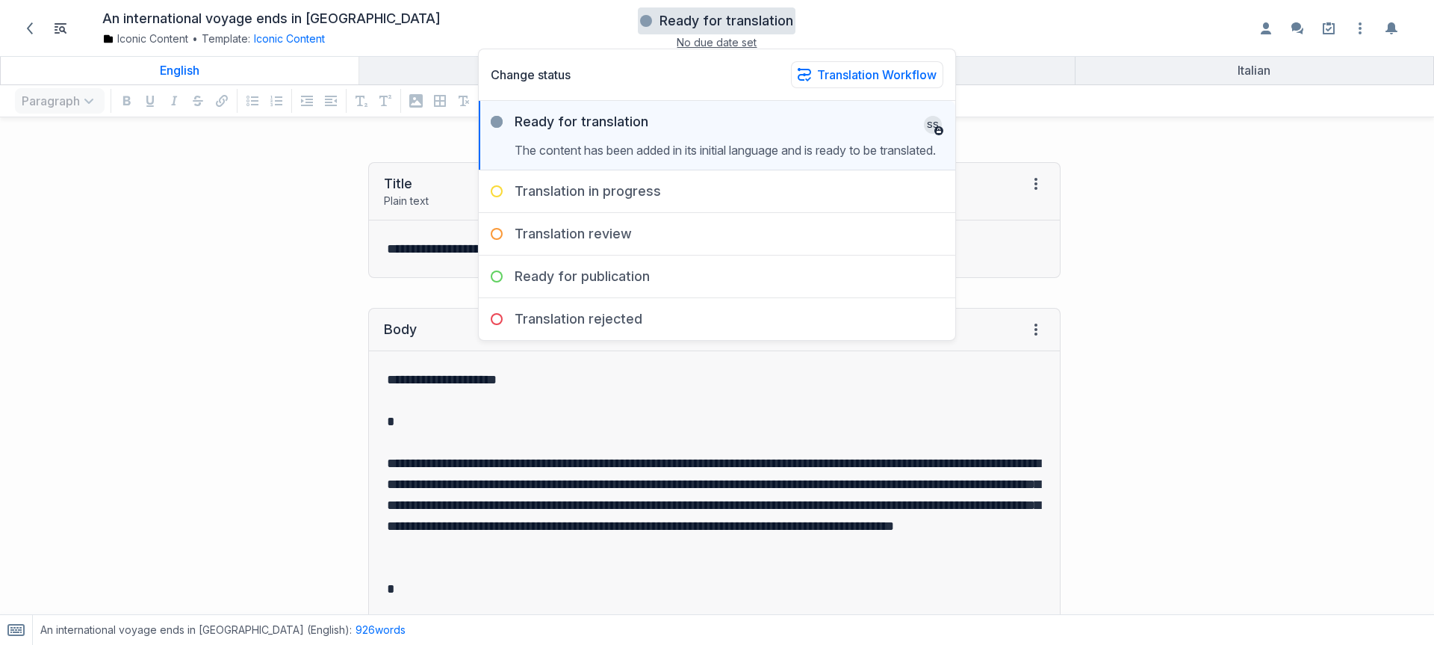
drag, startPoint x: 178, startPoint y: 271, endPoint x: 214, endPoint y: 220, distance: 62.8
click at [179, 271] on div "**********" at bounding box center [537, 220] width 1061 height 146
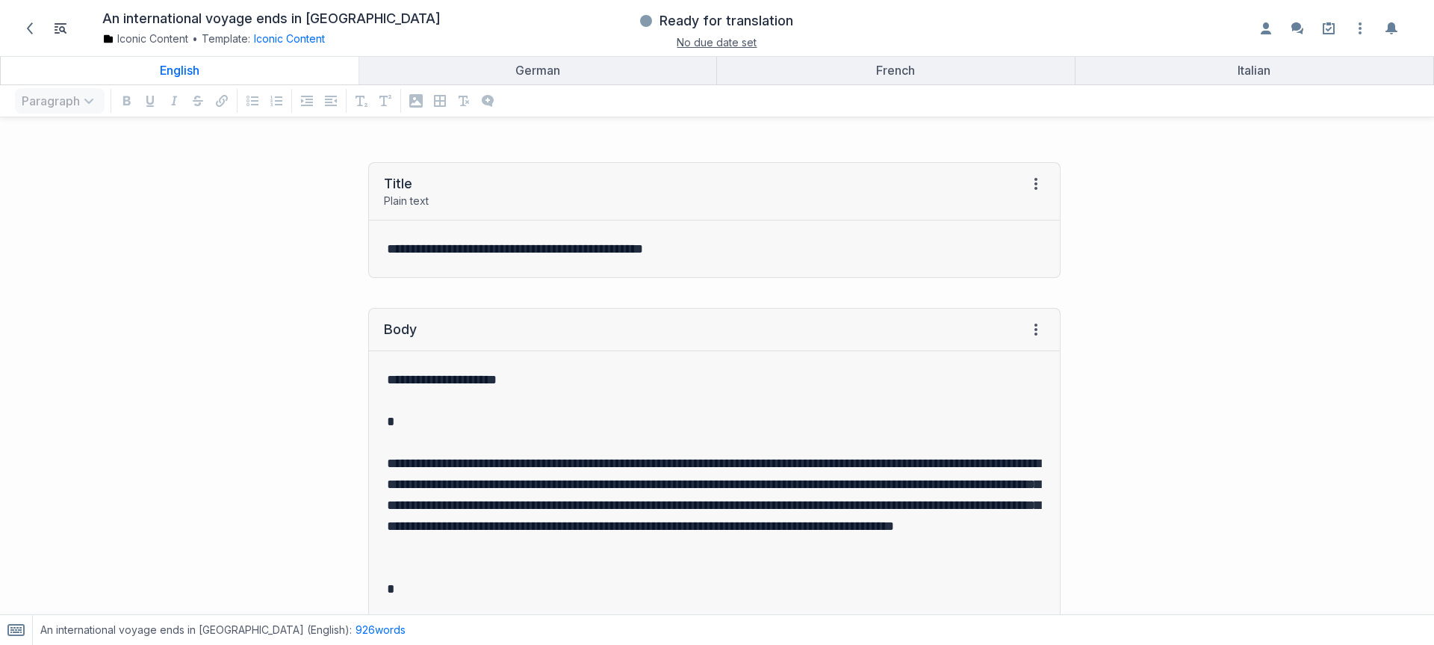
drag, startPoint x: 142, startPoint y: 262, endPoint x: 136, endPoint y: 220, distance: 42.3
click at [144, 263] on div "**********" at bounding box center [537, 220] width 1061 height 146
drag, startPoint x: 13, startPoint y: 31, endPoint x: 21, endPoint y: 31, distance: 8.2
click at [14, 31] on div "An international voyage ends in New Zealand Iconic Content • Template: Iconic C…" at bounding box center [245, 27] width 471 height 41
click at [31, 28] on icon at bounding box center [30, 28] width 12 height 12
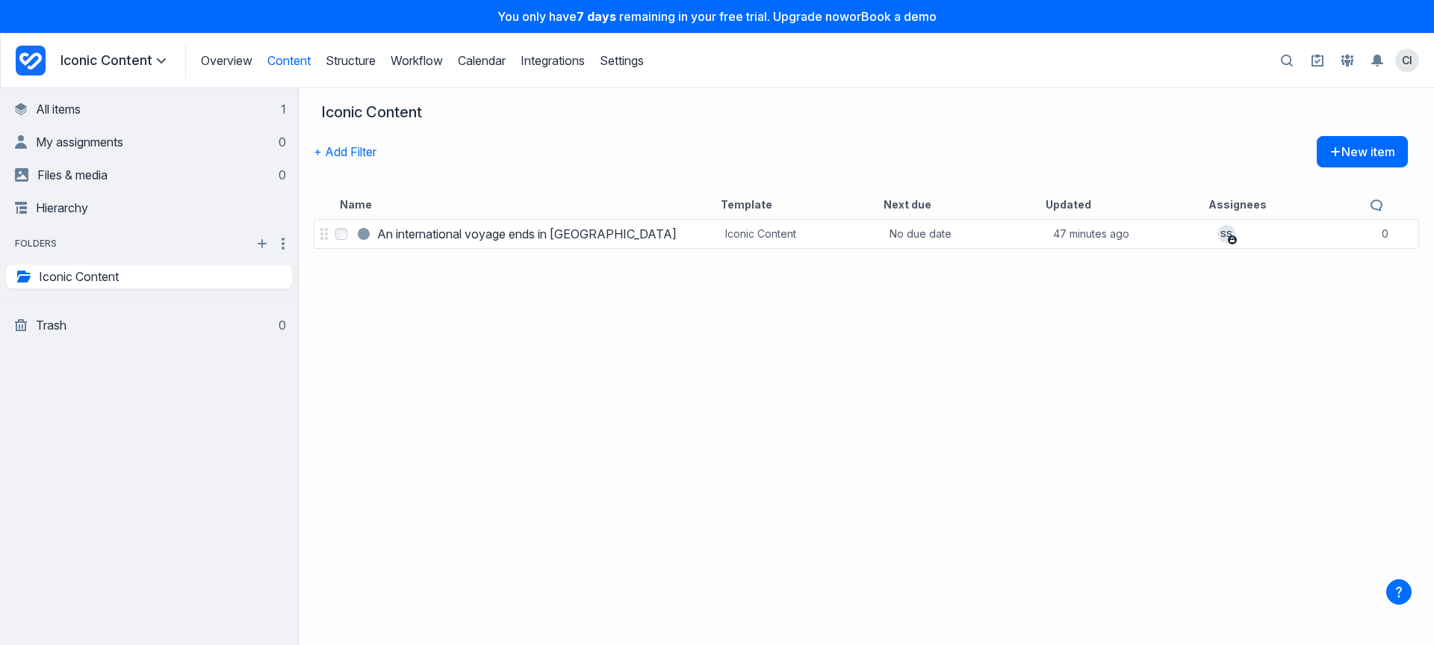
click at [43, 64] on icon "Project Dashboard" at bounding box center [31, 61] width 30 height 30
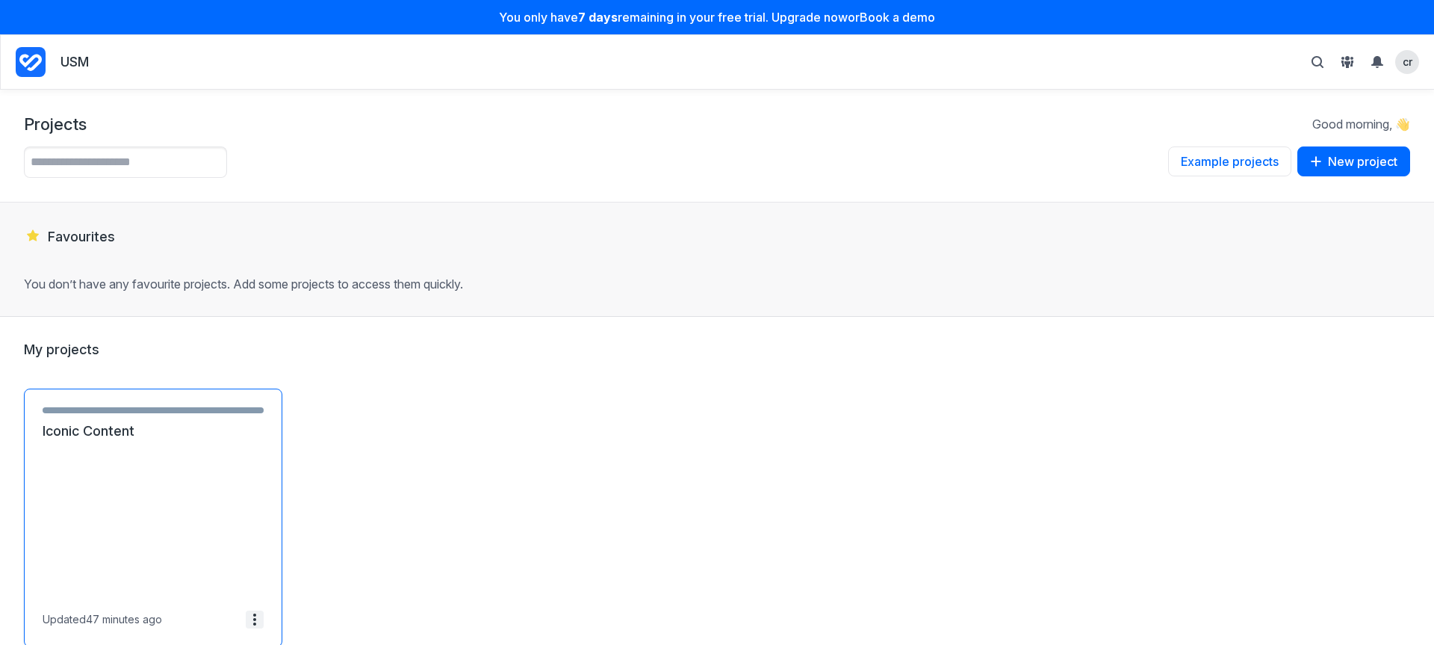
scroll to position [72, 0]
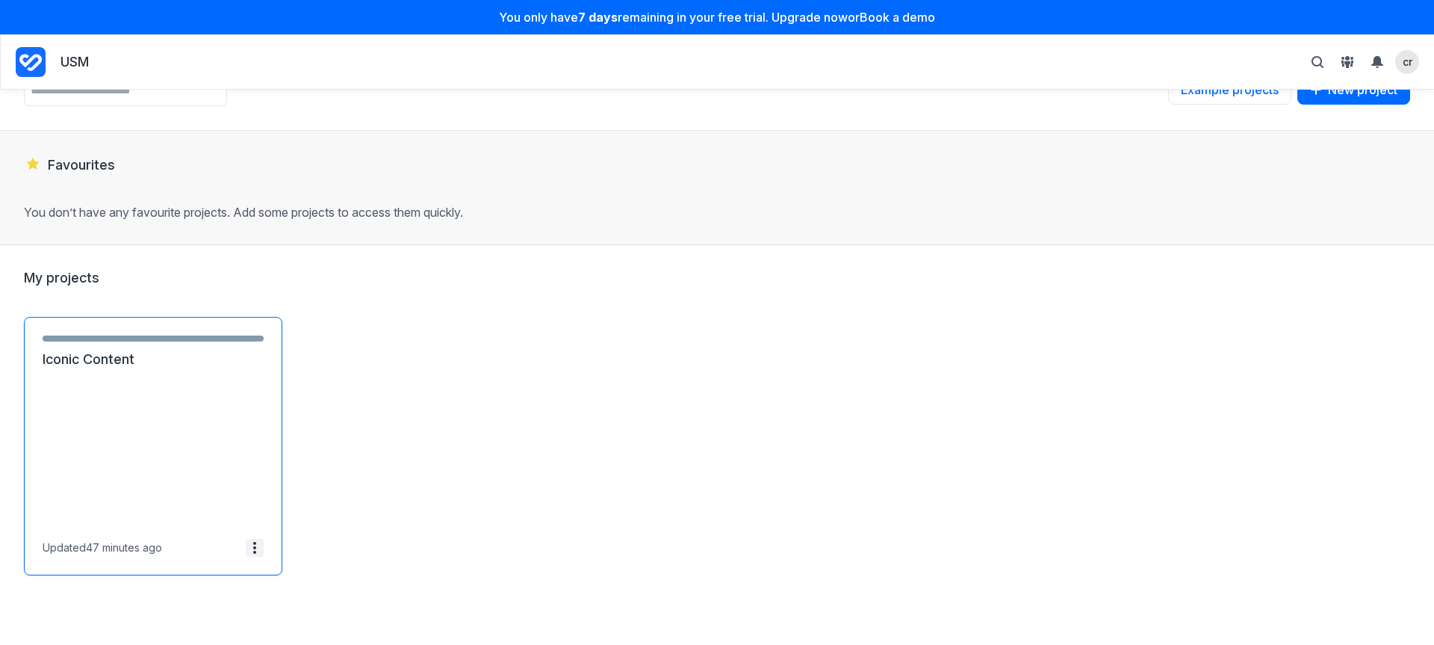
click at [247, 539] on span at bounding box center [255, 548] width 18 height 18
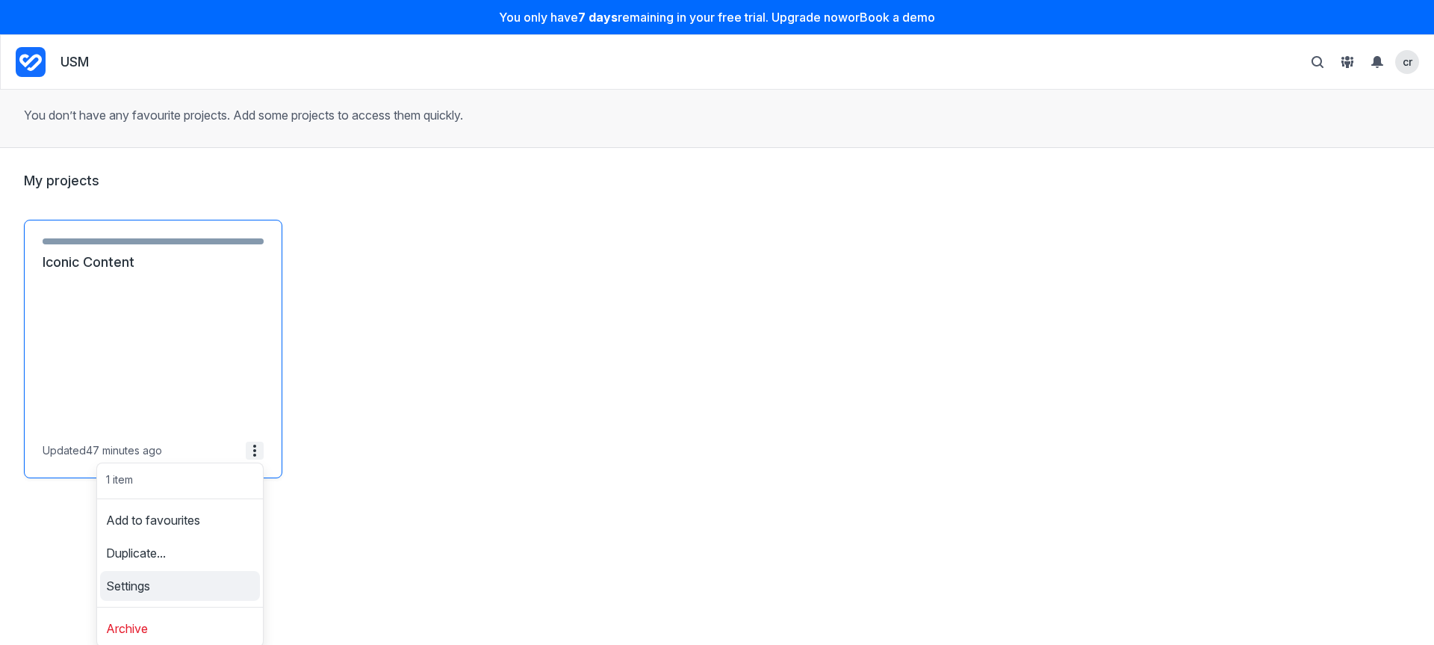
scroll to position [0, 0]
click at [149, 579] on link "Settings" at bounding box center [180, 586] width 160 height 24
click at [184, 591] on link "Settings" at bounding box center [180, 586] width 160 height 24
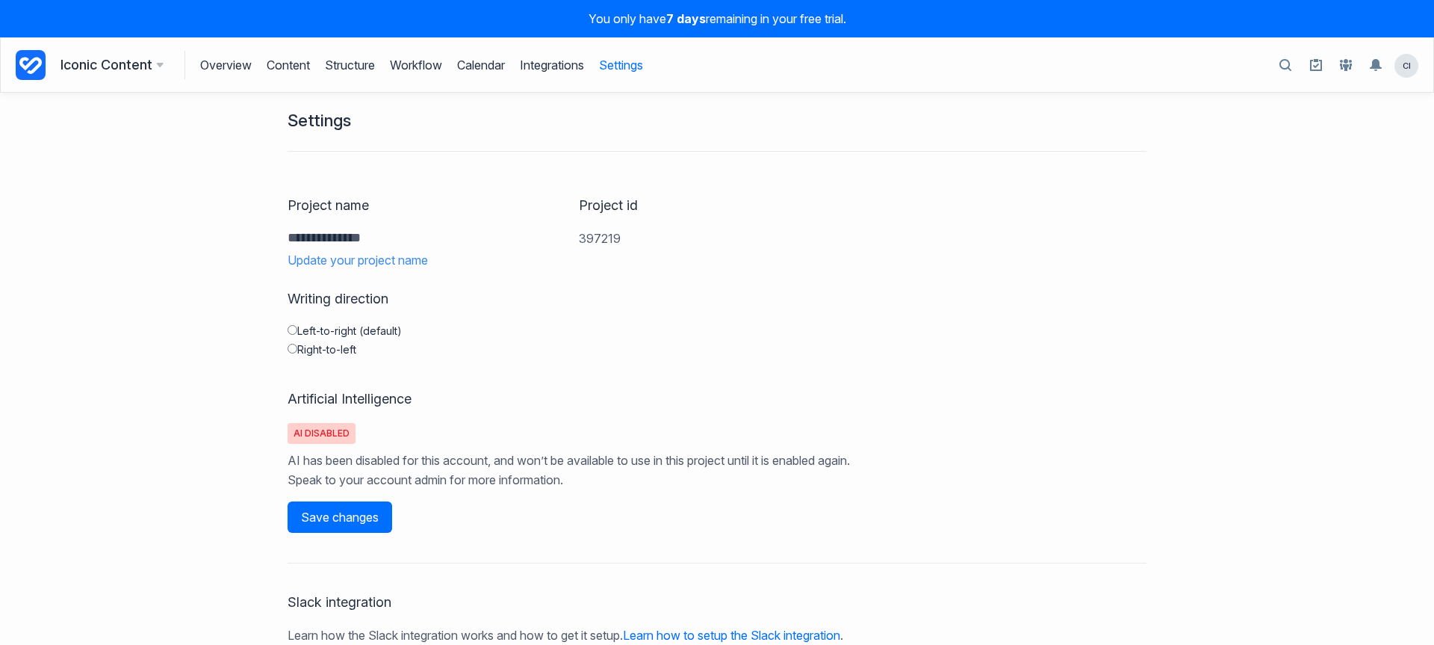
click at [317, 427] on span "ai disabled" at bounding box center [322, 433] width 68 height 21
drag, startPoint x: 333, startPoint y: 398, endPoint x: 474, endPoint y: 415, distance: 141.4
click at [338, 405] on h2 "Artificial Intelligence" at bounding box center [717, 399] width 859 height 18
drag, startPoint x: 490, startPoint y: 413, endPoint x: 655, endPoint y: 461, distance: 171.9
click at [655, 461] on div "**********" at bounding box center [717, 541] width 874 height 903
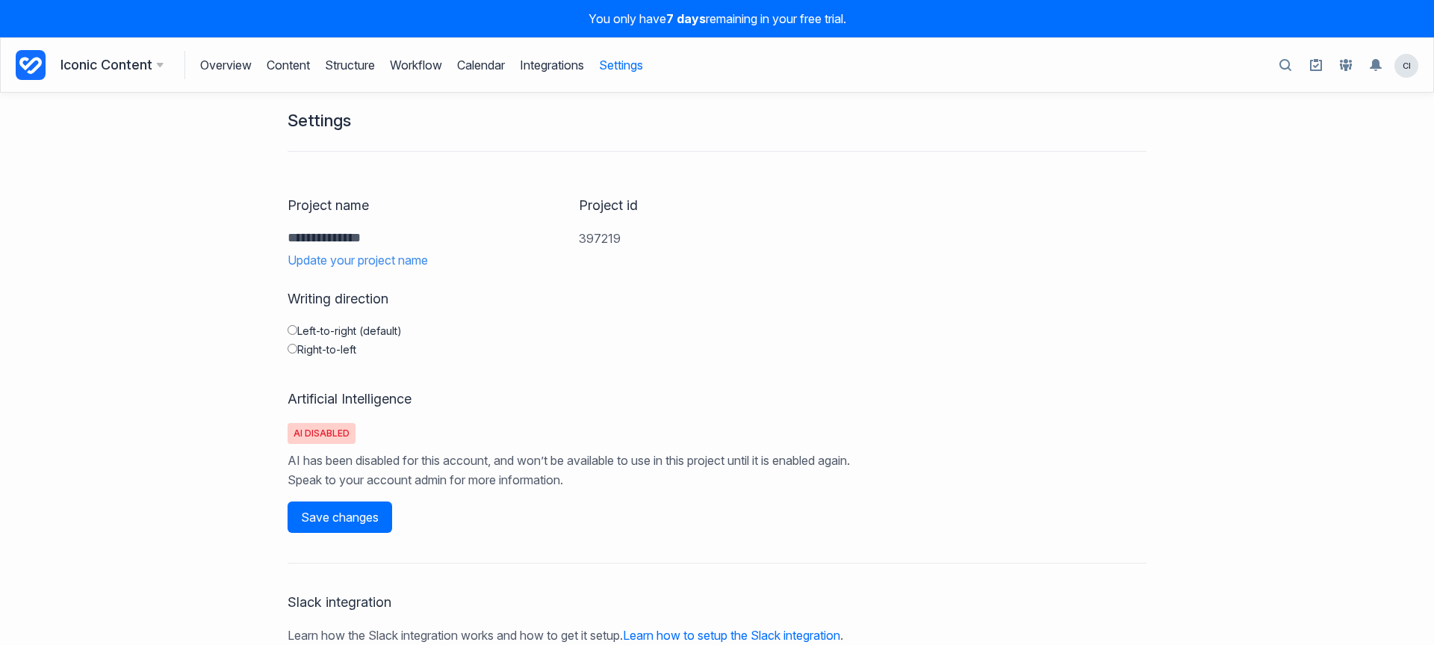
click at [509, 477] on p "AI has been disabled for this account, and won’t be available to use in this pr…" at bounding box center [569, 470] width 563 height 38
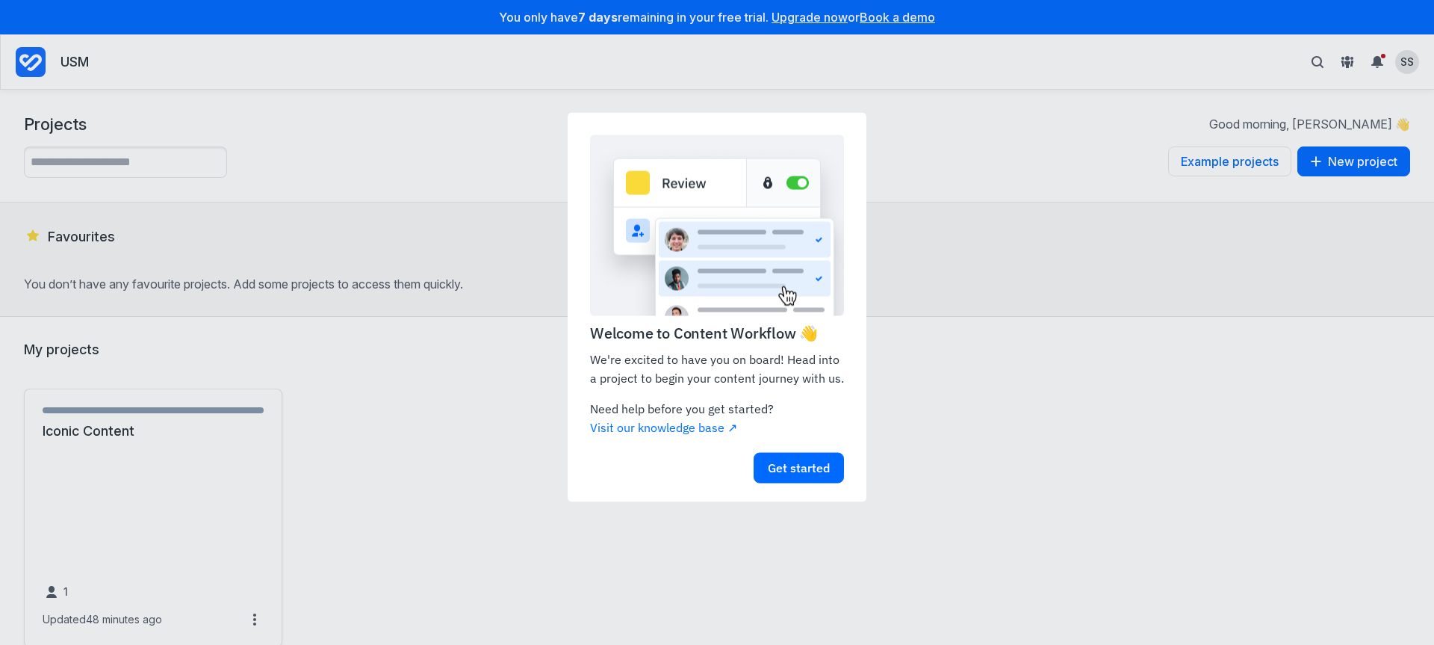
click appcues "Welcome to Content Workflow 👋 We're excited to have you on board! Head into a p…"
click at [784, 454] on div "Get started" at bounding box center [717, 467] width 254 height 38
click at [789, 456] on link "Get started" at bounding box center [799, 467] width 90 height 31
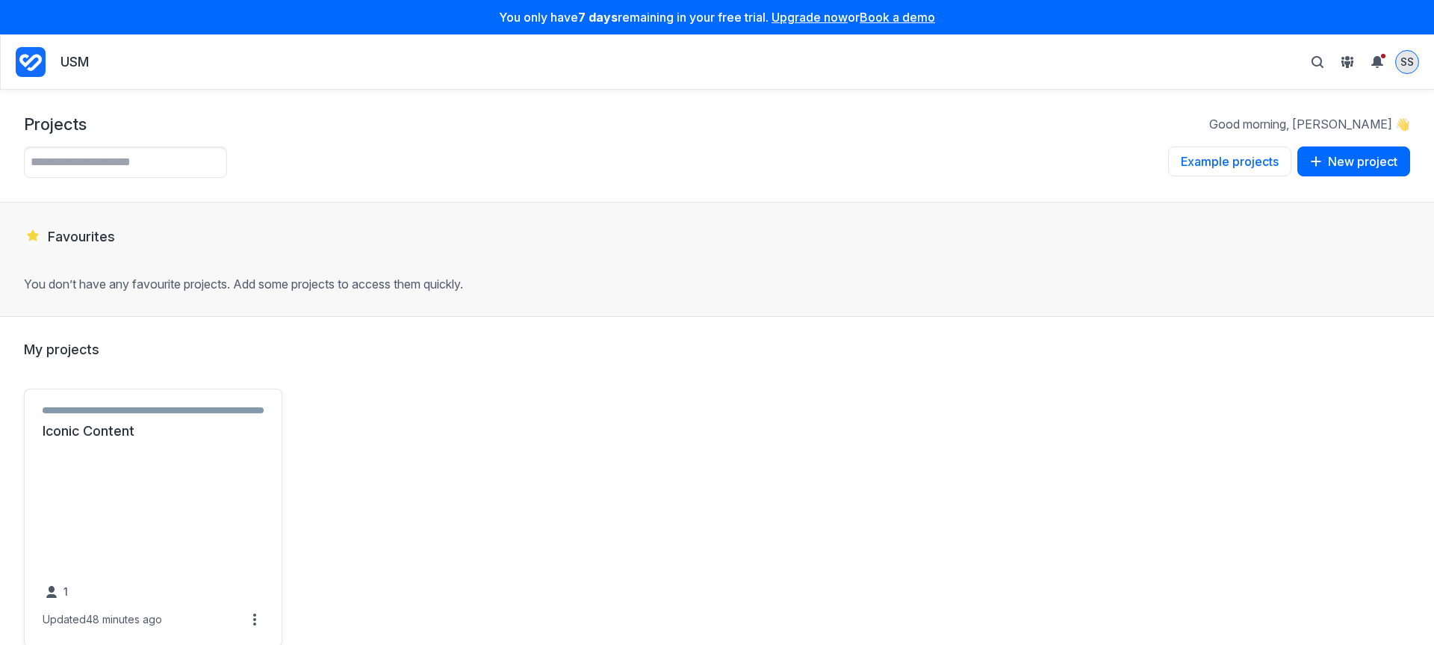
click at [1402, 64] on span "SS" at bounding box center [1407, 62] width 13 height 14
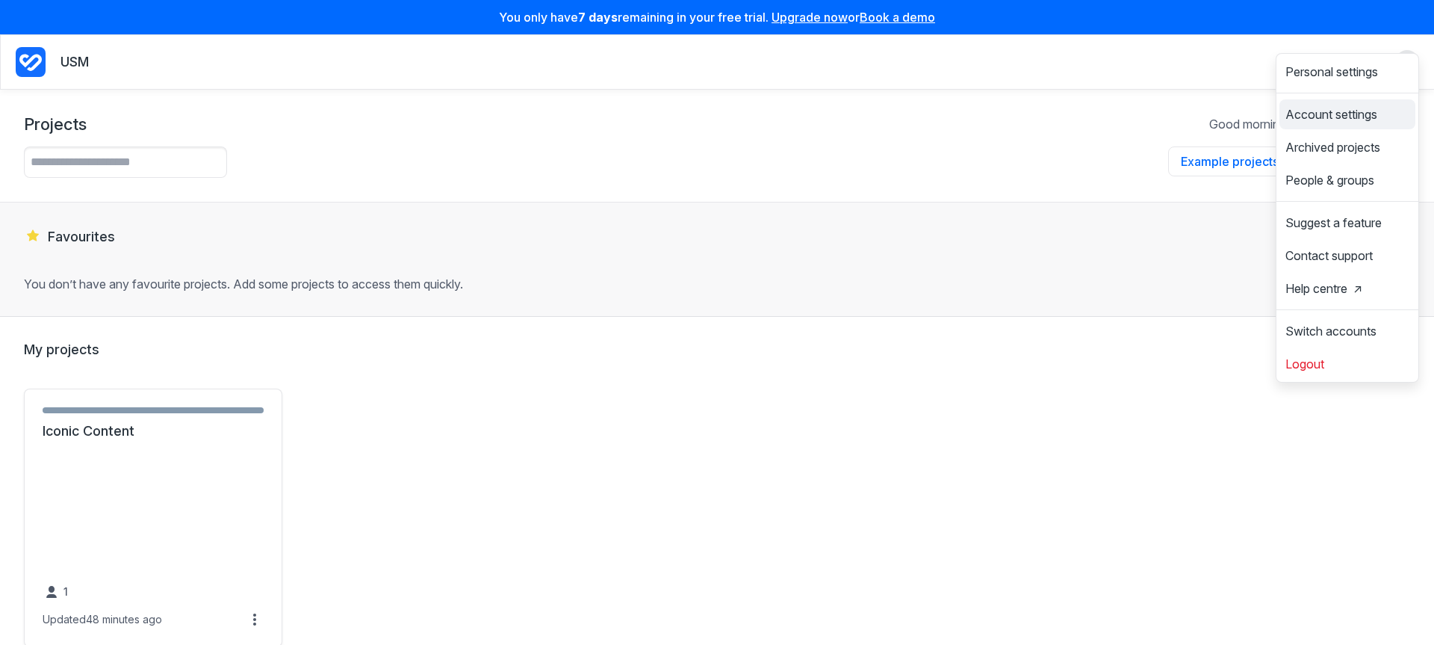
click at [1337, 120] on span "Account settings" at bounding box center [1332, 114] width 92 height 12
click at [1341, 108] on span "Account settings" at bounding box center [1332, 114] width 92 height 12
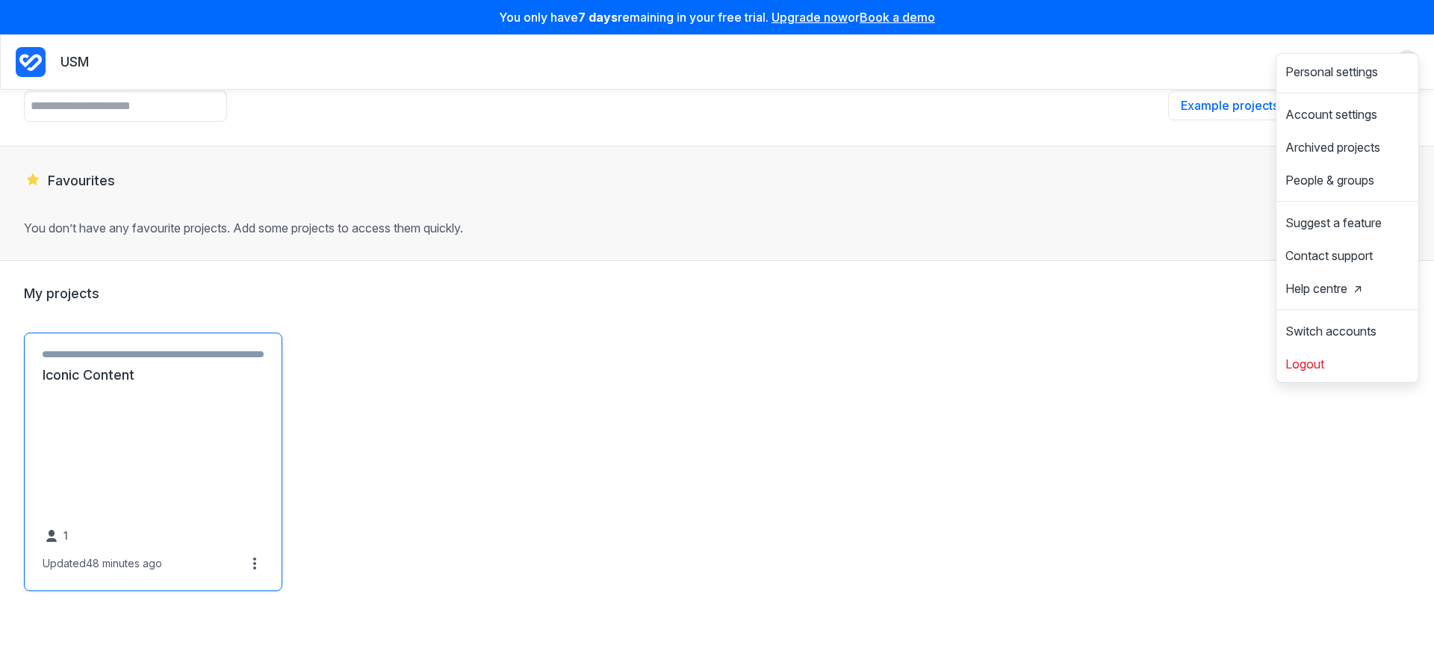
scroll to position [72, 0]
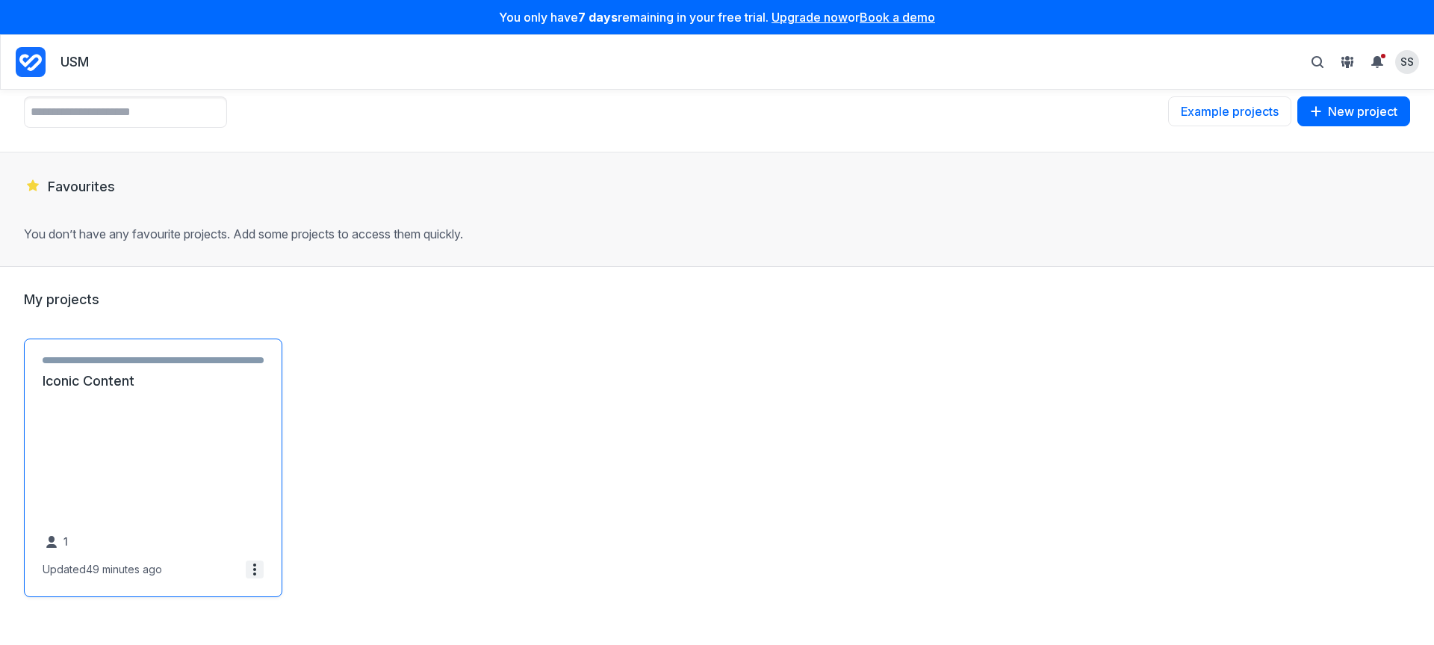
scroll to position [72, 0]
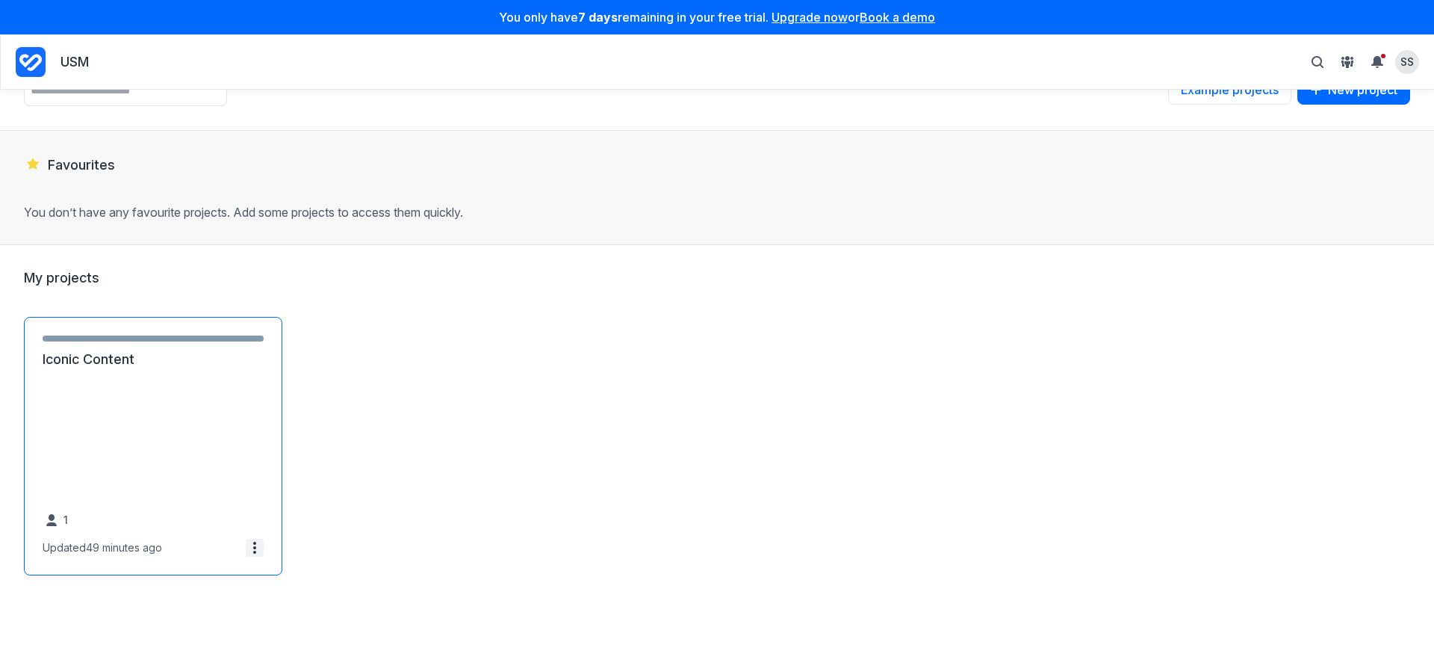
click at [256, 539] on span at bounding box center [255, 548] width 18 height 18
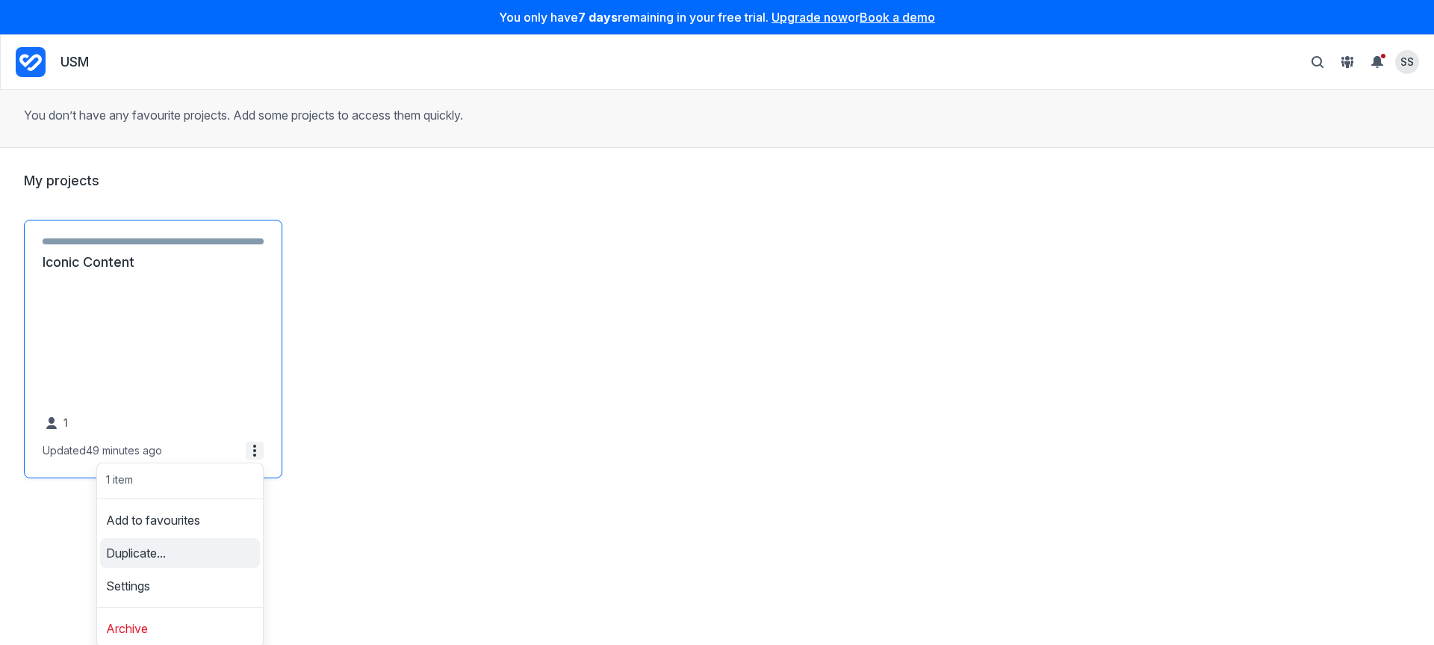
scroll to position [0, 0]
click at [168, 578] on link "Settings" at bounding box center [180, 586] width 160 height 24
click at [167, 578] on link "Settings" at bounding box center [180, 586] width 160 height 24
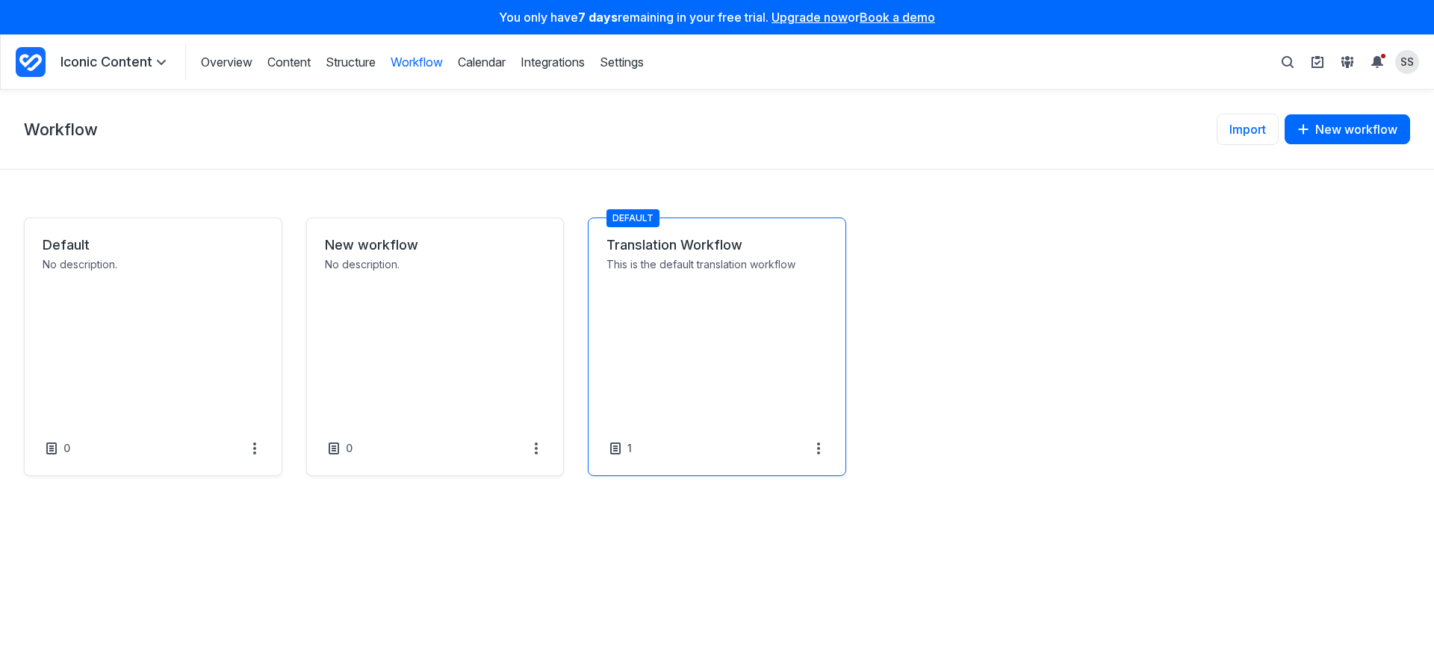
click at [682, 254] on link "Translation Workflow" at bounding box center [717, 245] width 221 height 18
select select "*****"
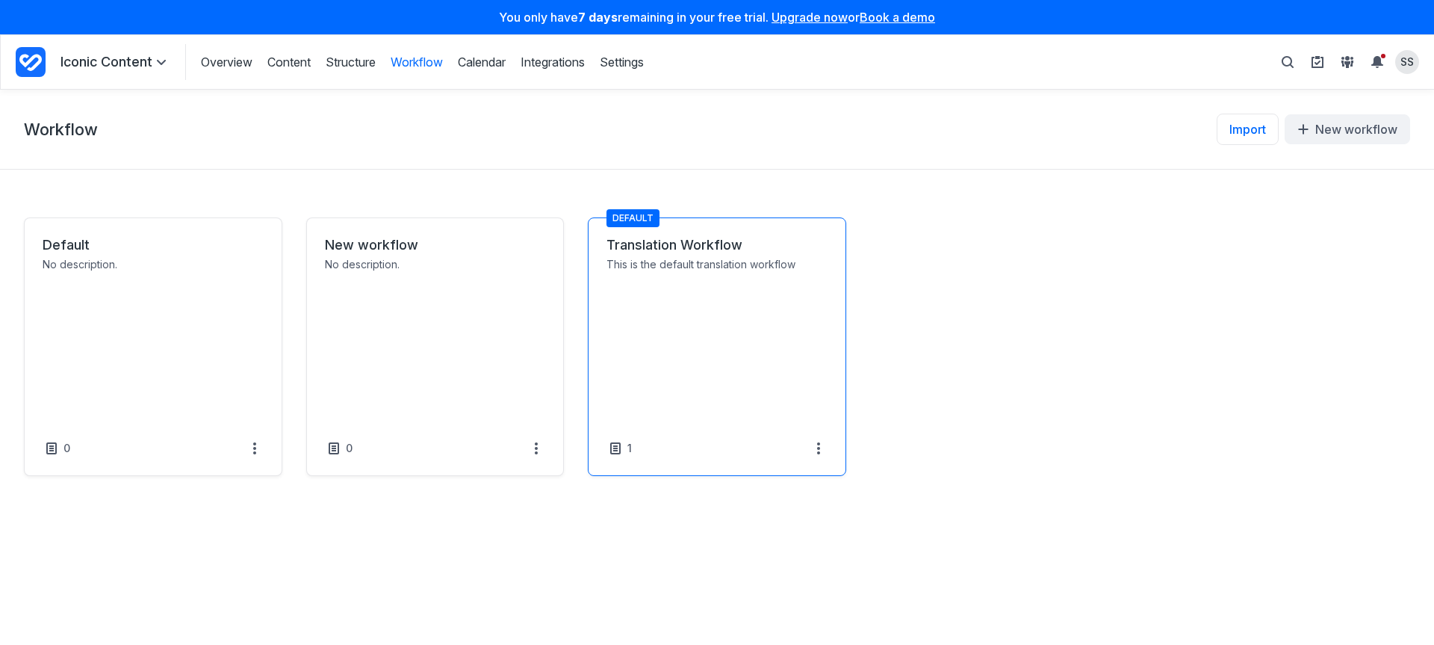
select select "*****"
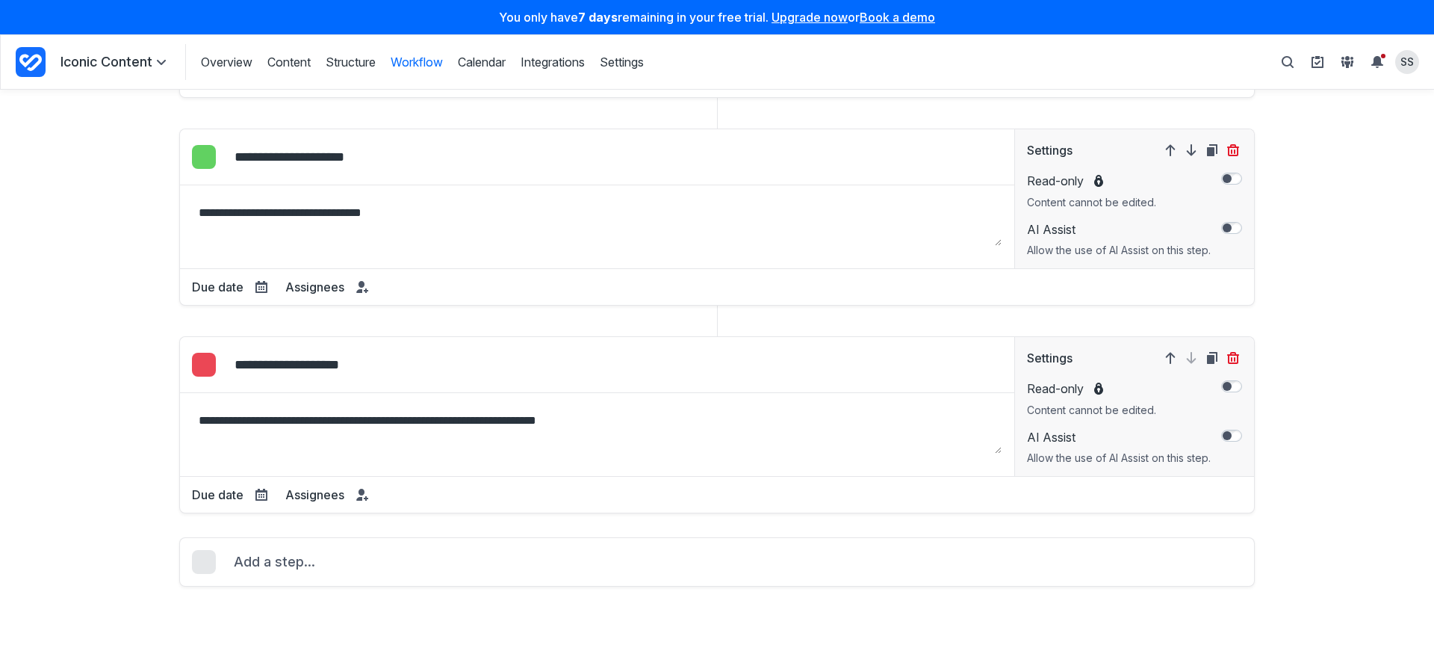
scroll to position [769, 0]
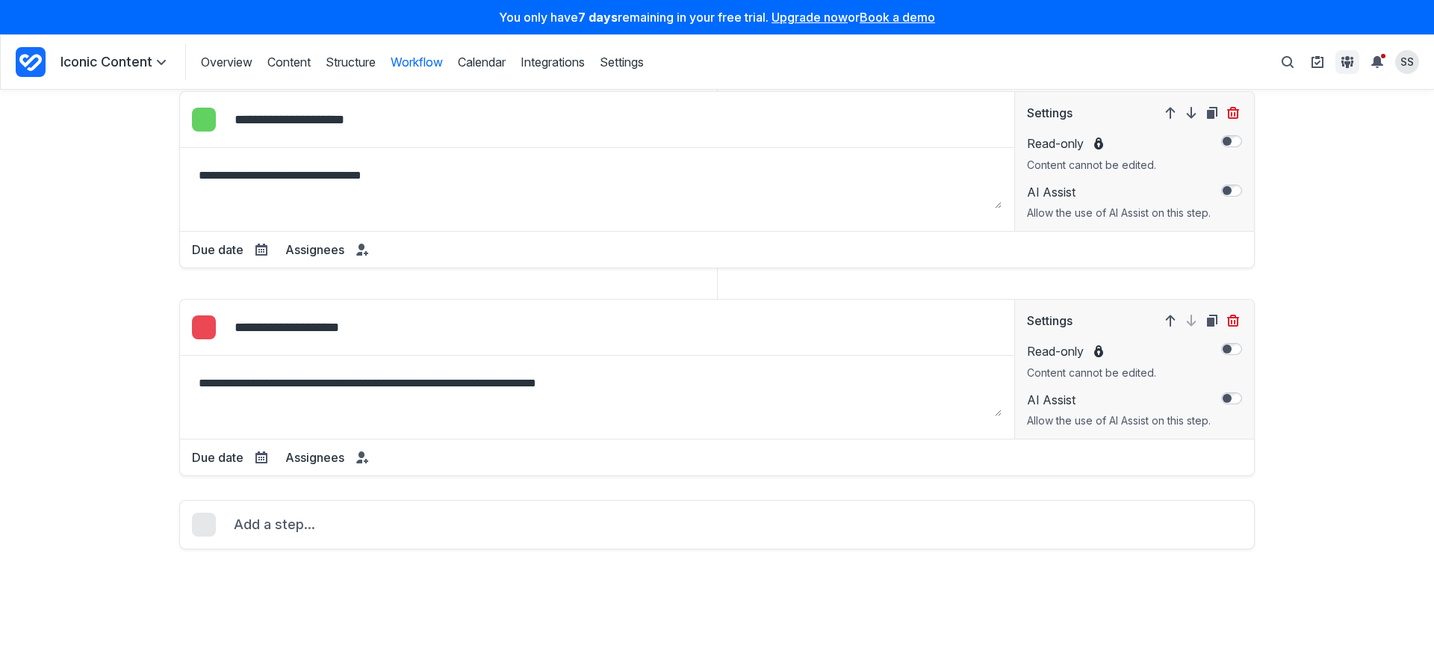
click at [1355, 64] on span "View People & Groups" at bounding box center [1348, 62] width 18 height 18
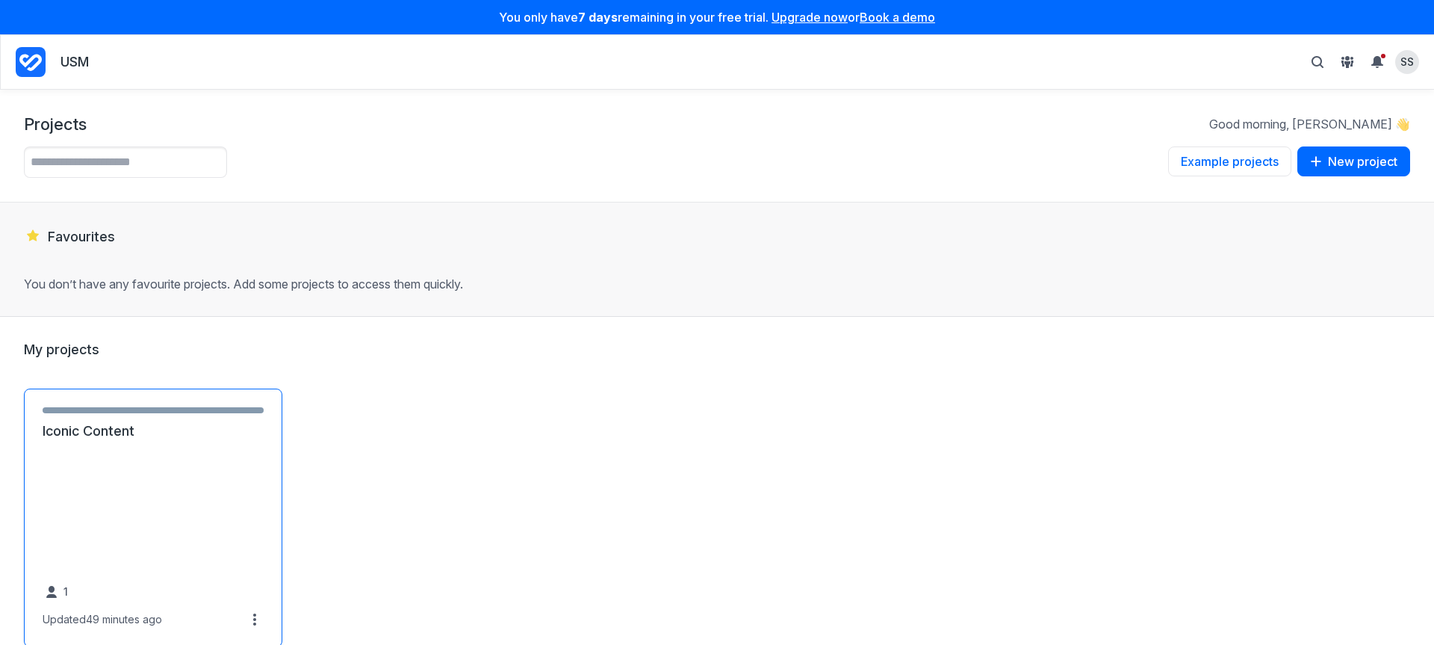
click at [237, 440] on link "Iconic Content" at bounding box center [153, 431] width 221 height 18
click at [172, 440] on link "Iconic Content" at bounding box center [153, 431] width 221 height 18
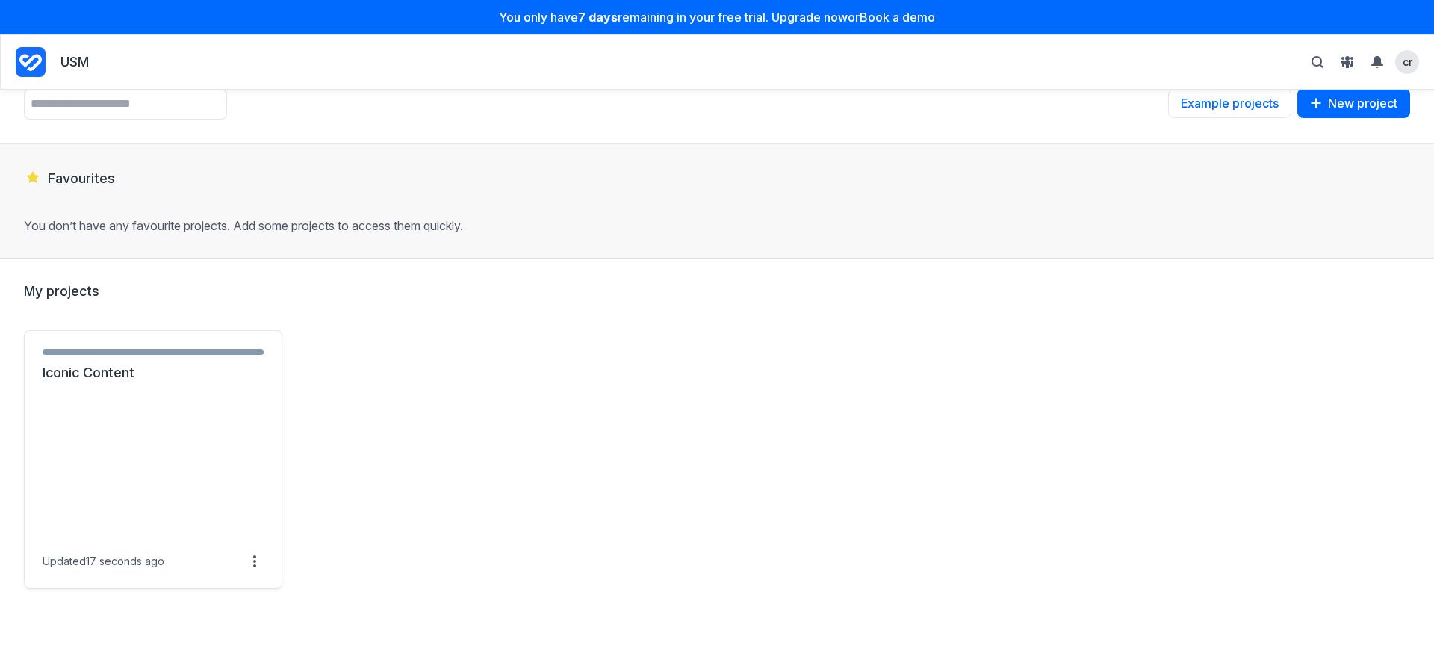
scroll to position [72, 0]
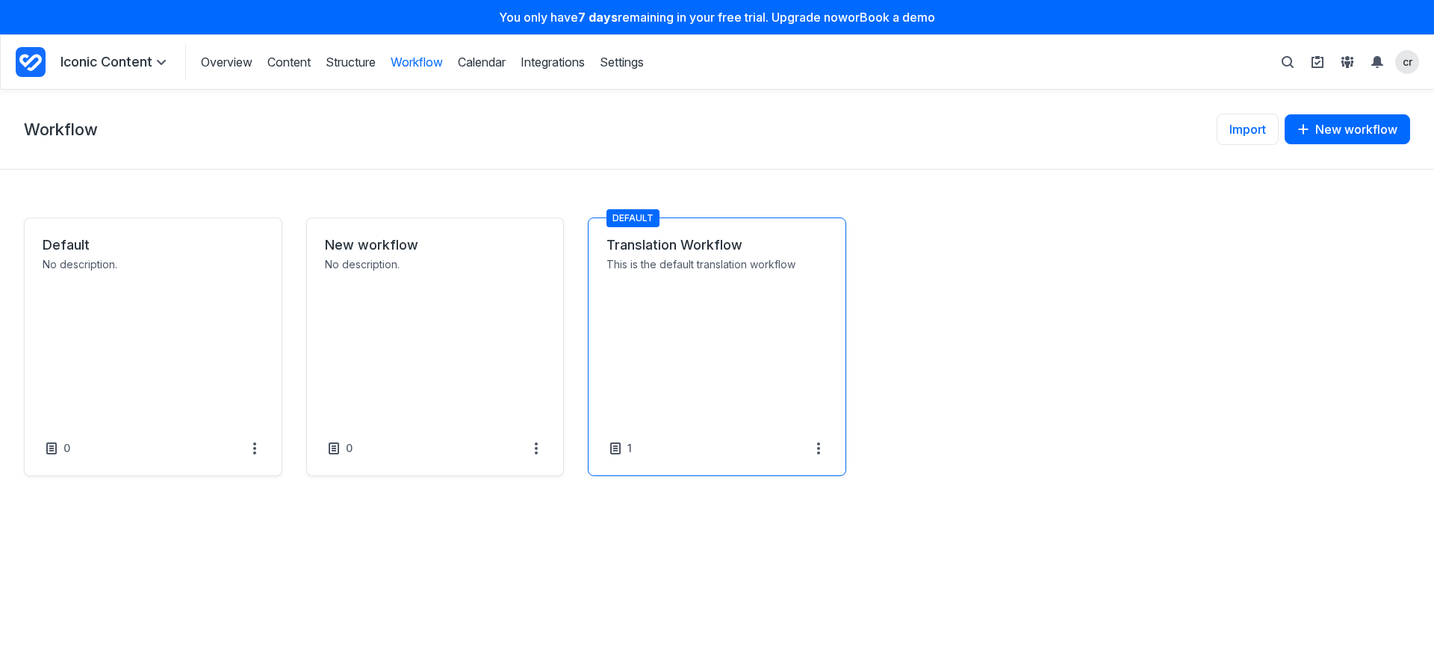
click at [764, 254] on link "Translation Workflow" at bounding box center [717, 245] width 221 height 18
select select "*****"
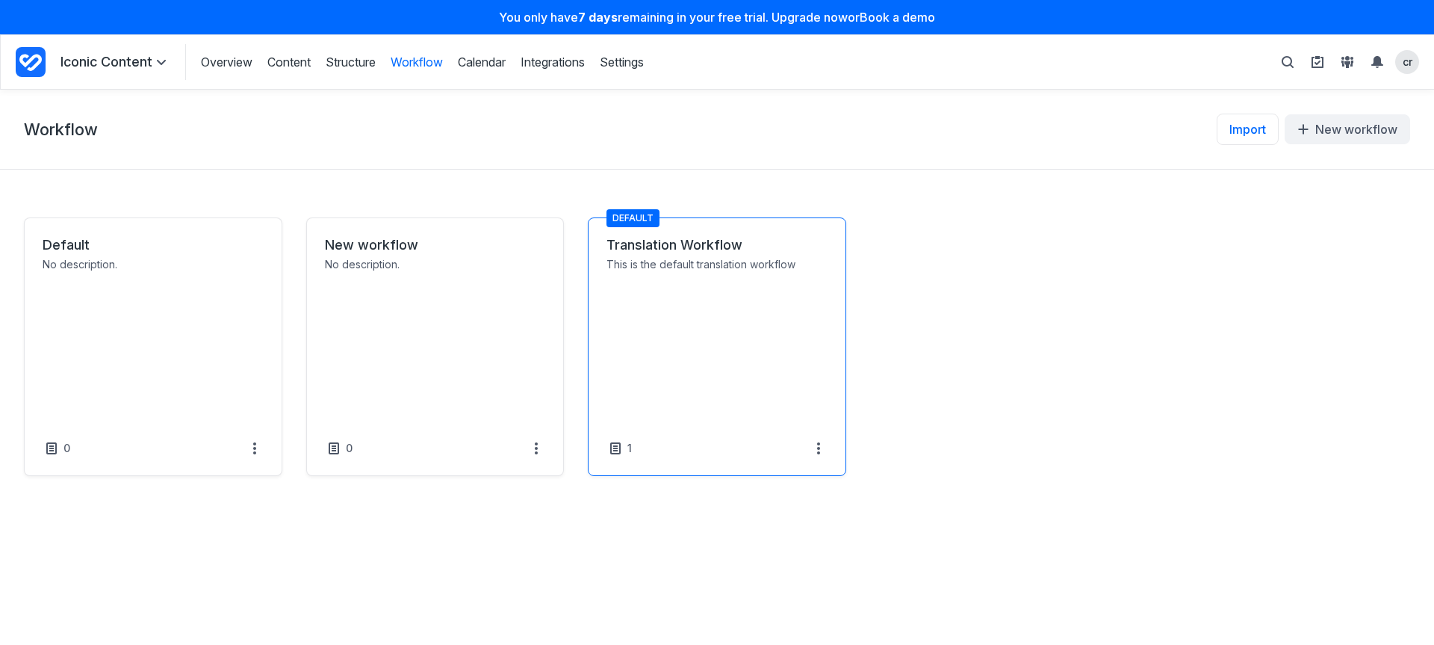
select select "*****"
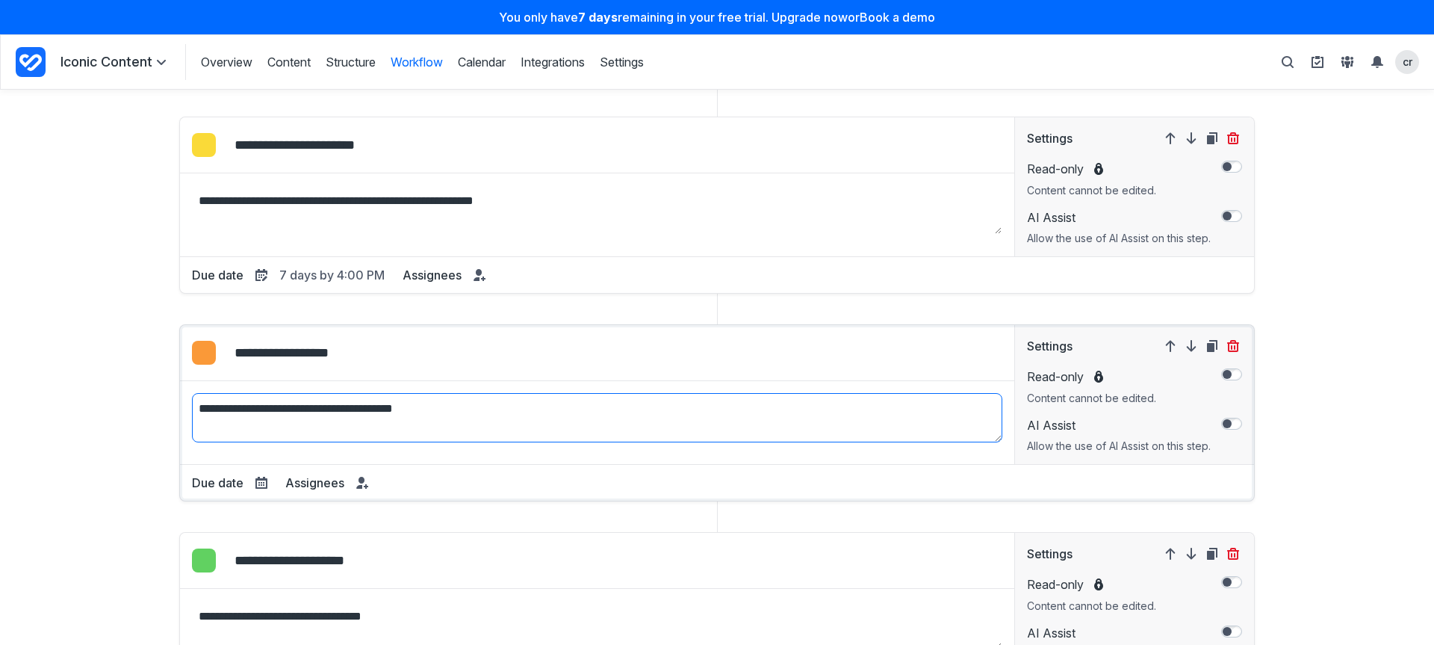
scroll to position [279, 0]
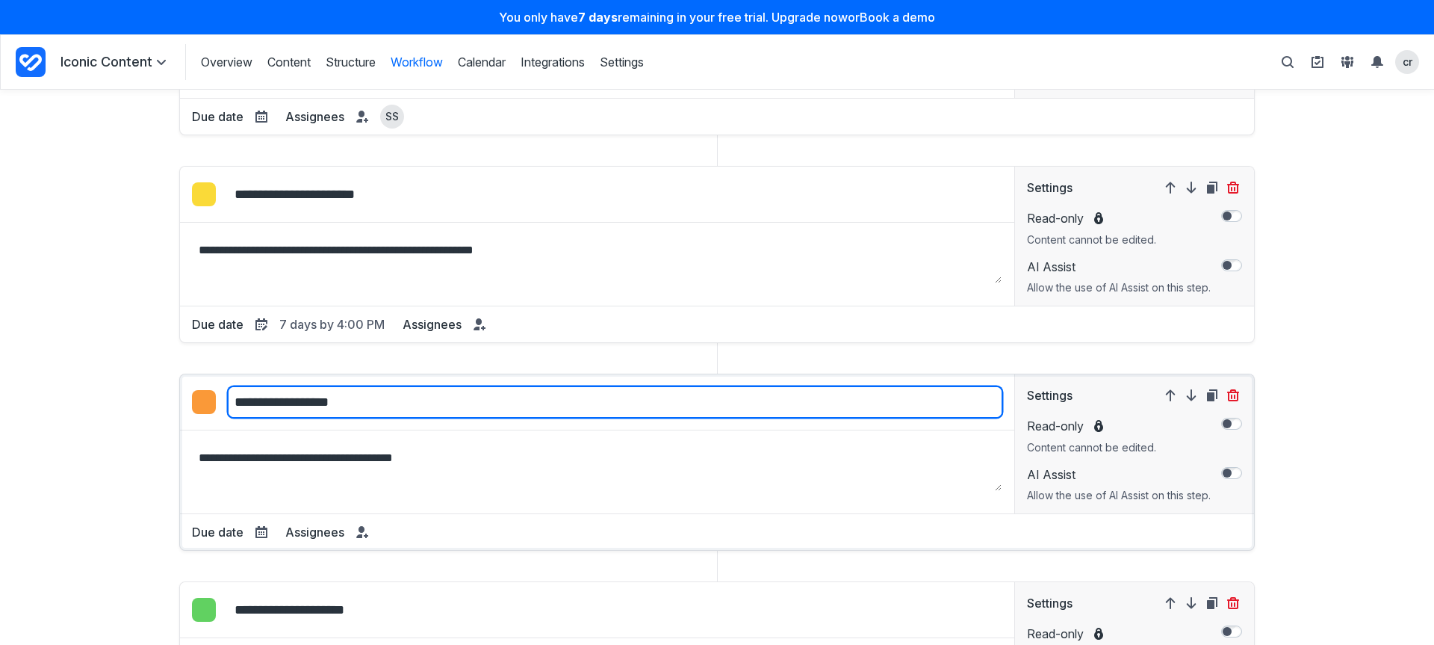
click at [322, 401] on input "**********" at bounding box center [615, 401] width 775 height 31
click at [359, 530] on icon at bounding box center [362, 529] width 6 height 7
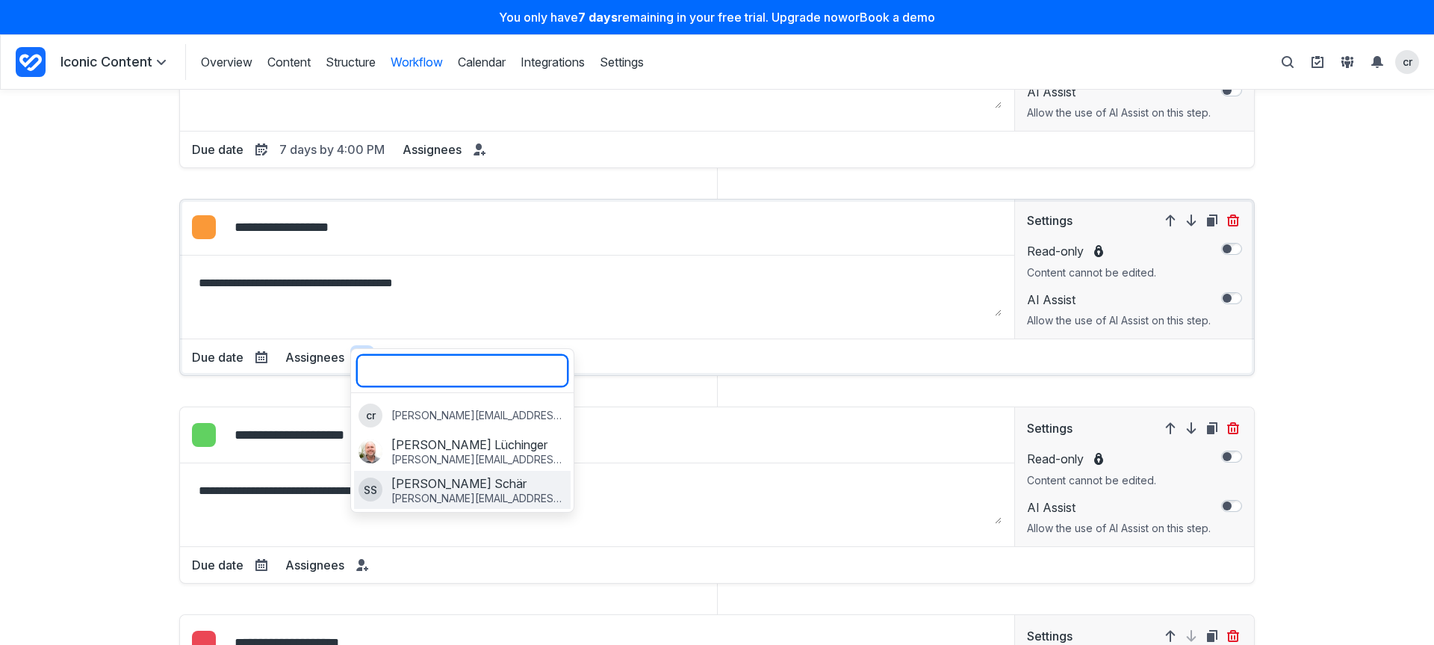
scroll to position [455, 0]
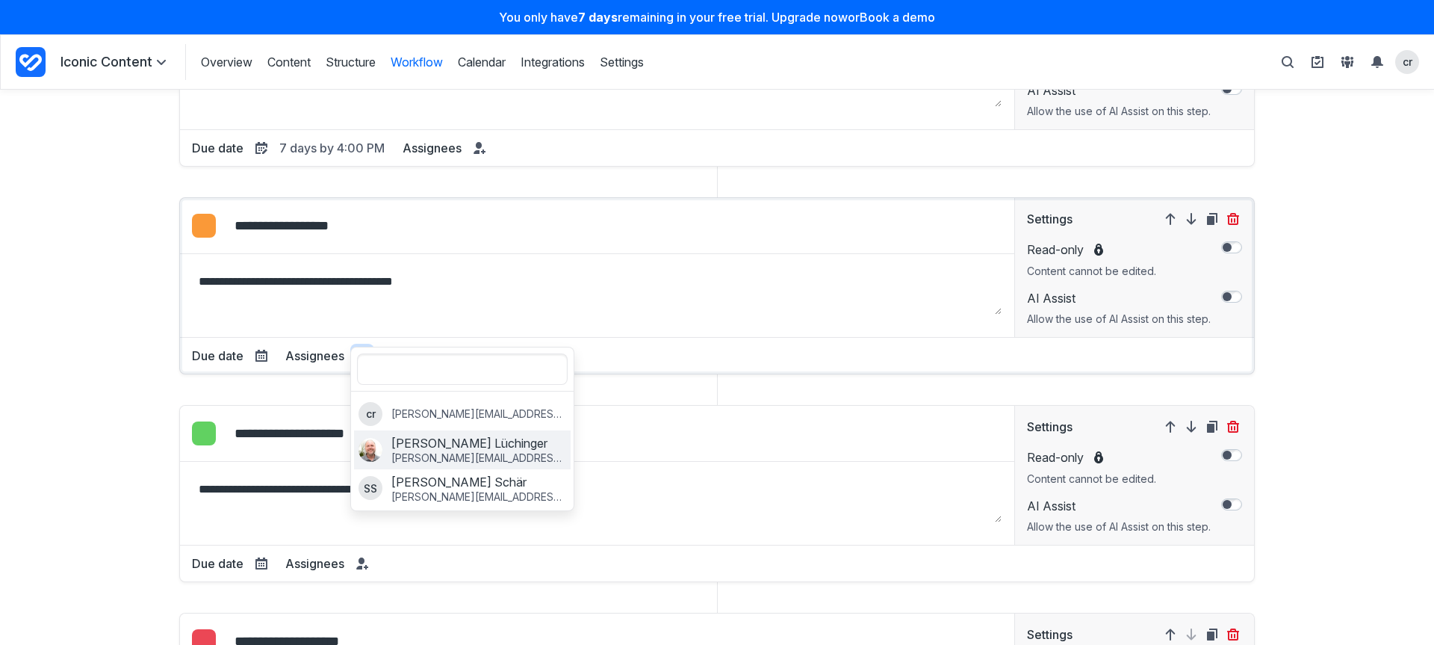
click at [483, 450] on label "Roger Lüchinger Roger@digiq.ch" at bounding box center [462, 449] width 217 height 39
click at [114, 400] on div "**********" at bounding box center [717, 322] width 1386 height 1081
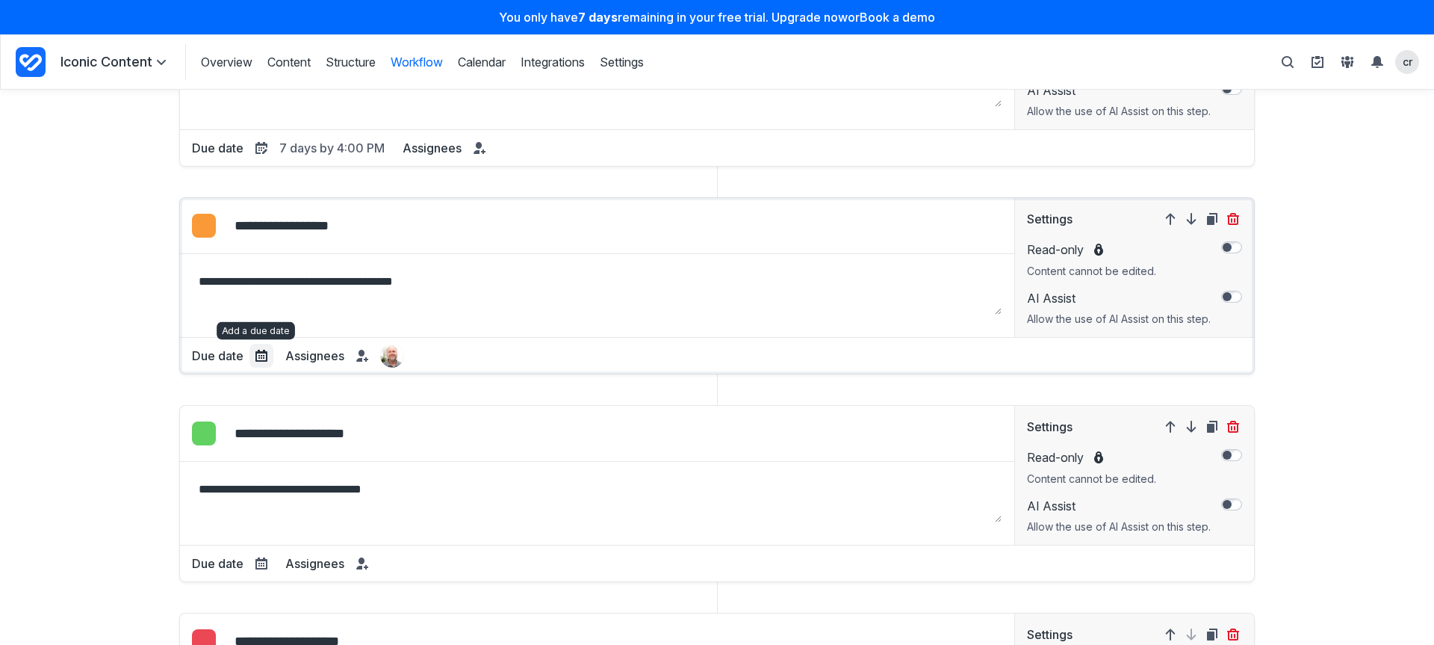
click at [255, 361] on icon at bounding box center [261, 356] width 12 height 12
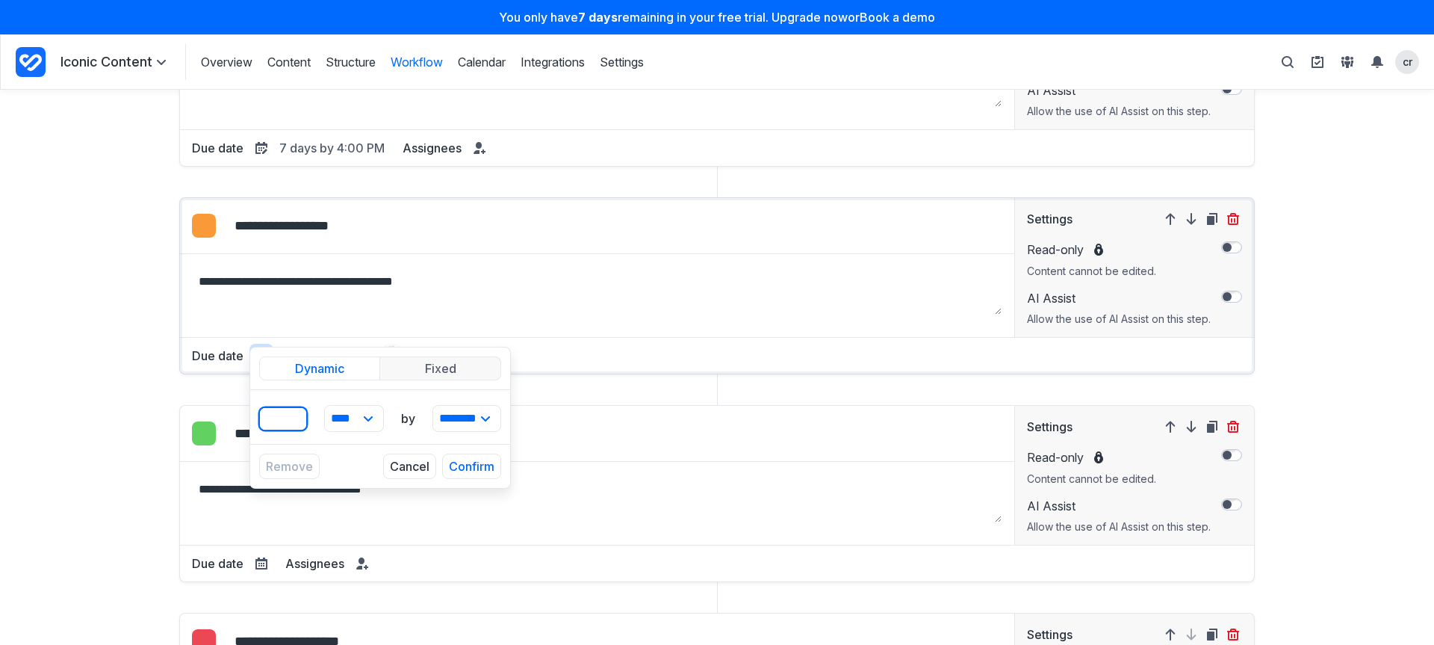
click at [285, 418] on input "*" at bounding box center [283, 418] width 48 height 23
click at [285, 414] on input "*" at bounding box center [283, 418] width 48 height 23
click at [287, 415] on input "*" at bounding box center [283, 418] width 48 height 23
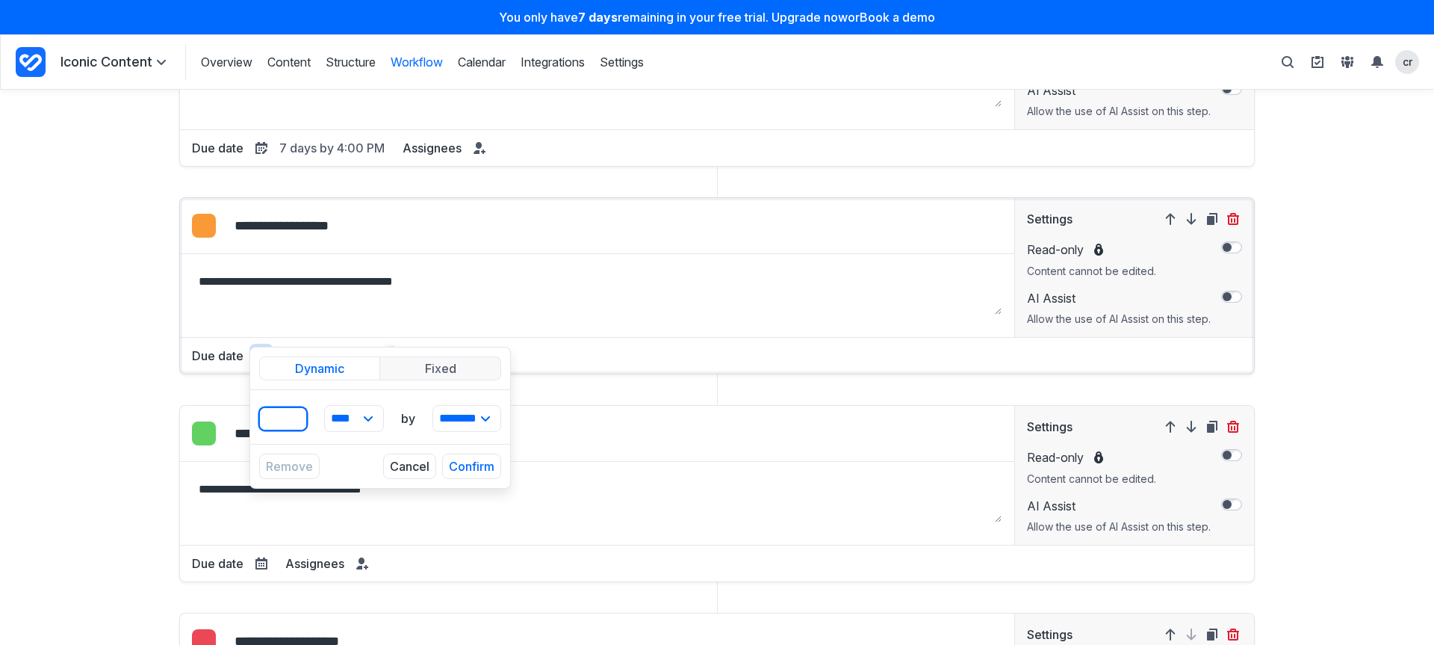
type input "*"
click at [287, 415] on input "*" at bounding box center [283, 418] width 48 height 23
click at [481, 463] on button "Confirm" at bounding box center [471, 465] width 59 height 25
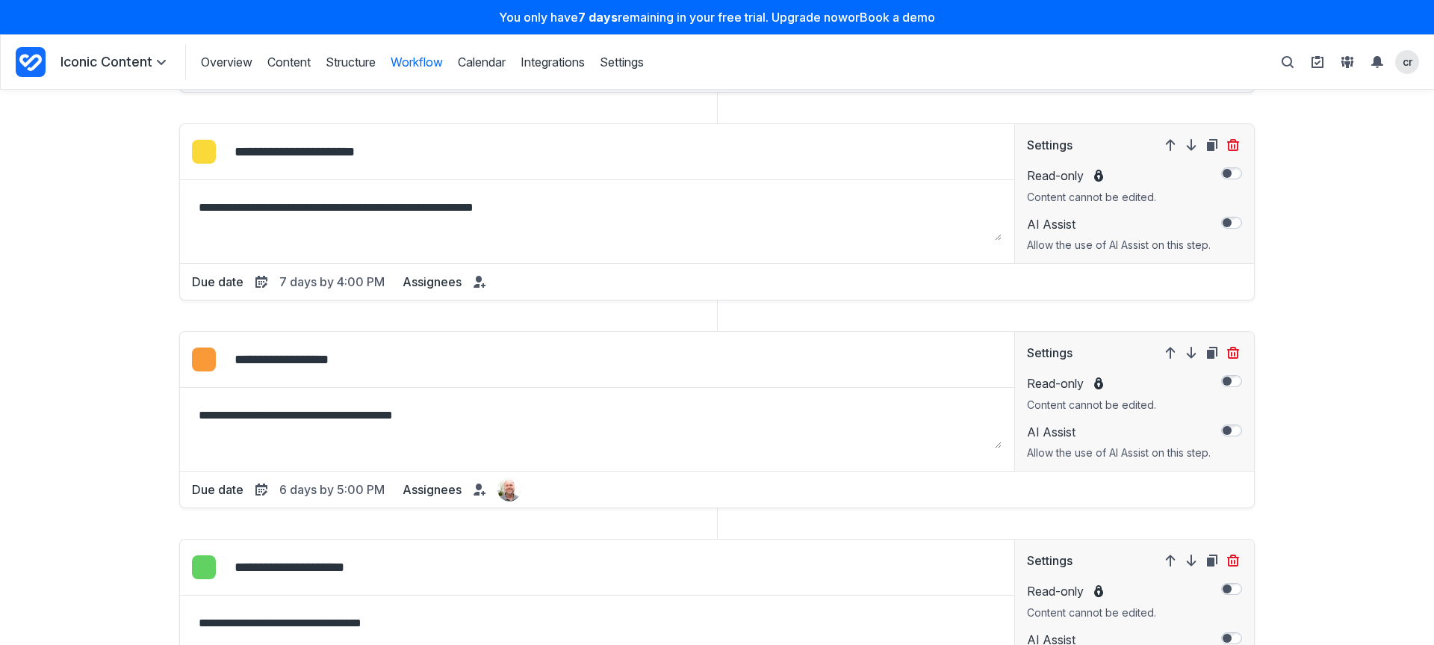
scroll to position [0, 0]
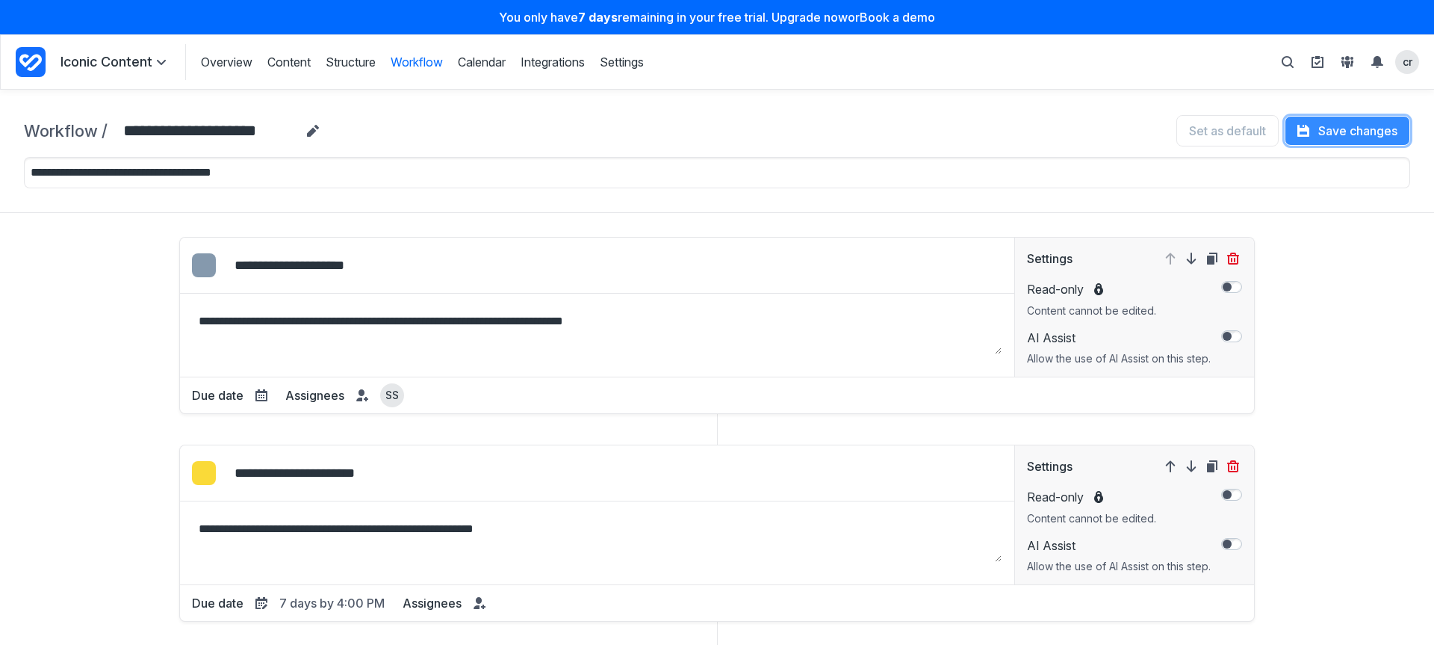
click at [1313, 130] on button "Save changes" at bounding box center [1347, 131] width 125 height 30
click at [286, 60] on link "Content" at bounding box center [288, 62] width 43 height 16
click at [287, 71] on div "Overview Content Structure Workflow Calendar Integrations Settings Structure Wo…" at bounding box center [414, 62] width 459 height 36
click at [288, 64] on link "Content" at bounding box center [288, 62] width 43 height 16
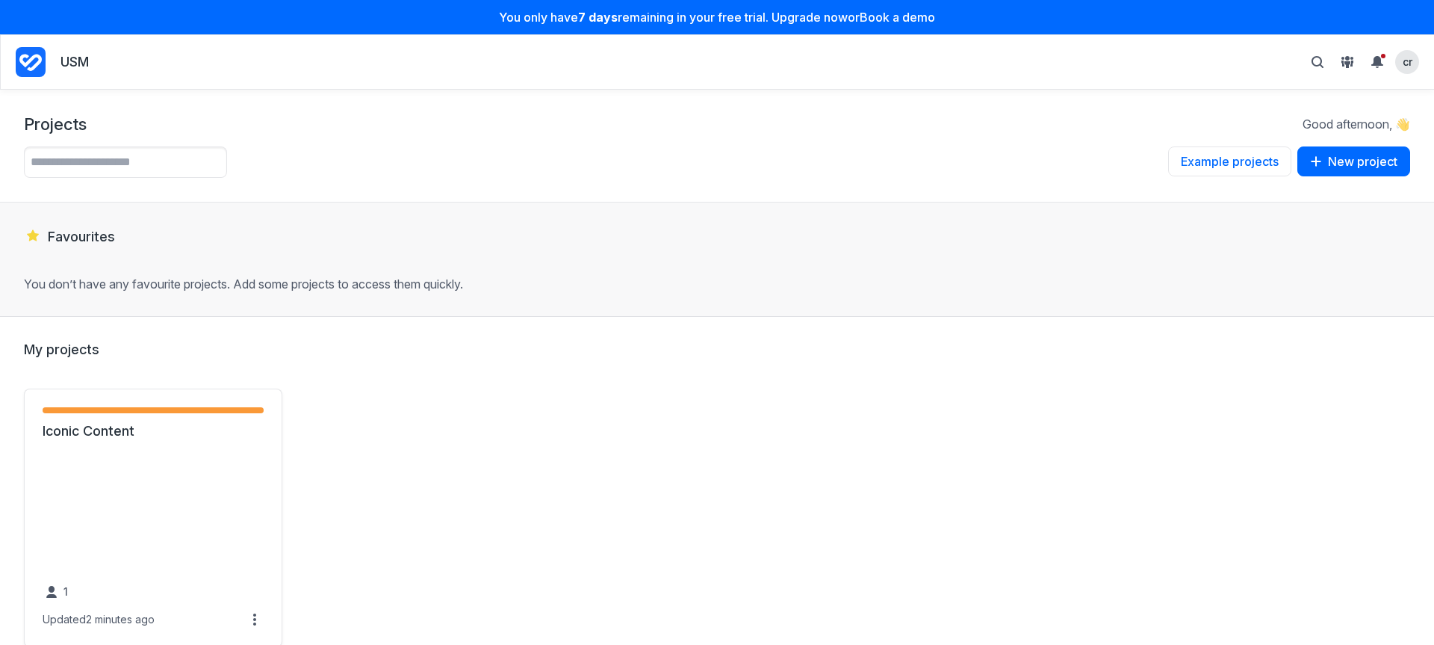
click at [1375, 47] on nav "USM cr Personal settings Archived projects People & groups Suggest a feature Co…" at bounding box center [718, 62] width 1404 height 36
click at [1377, 64] on icon "View Notifications" at bounding box center [1378, 61] width 12 height 10
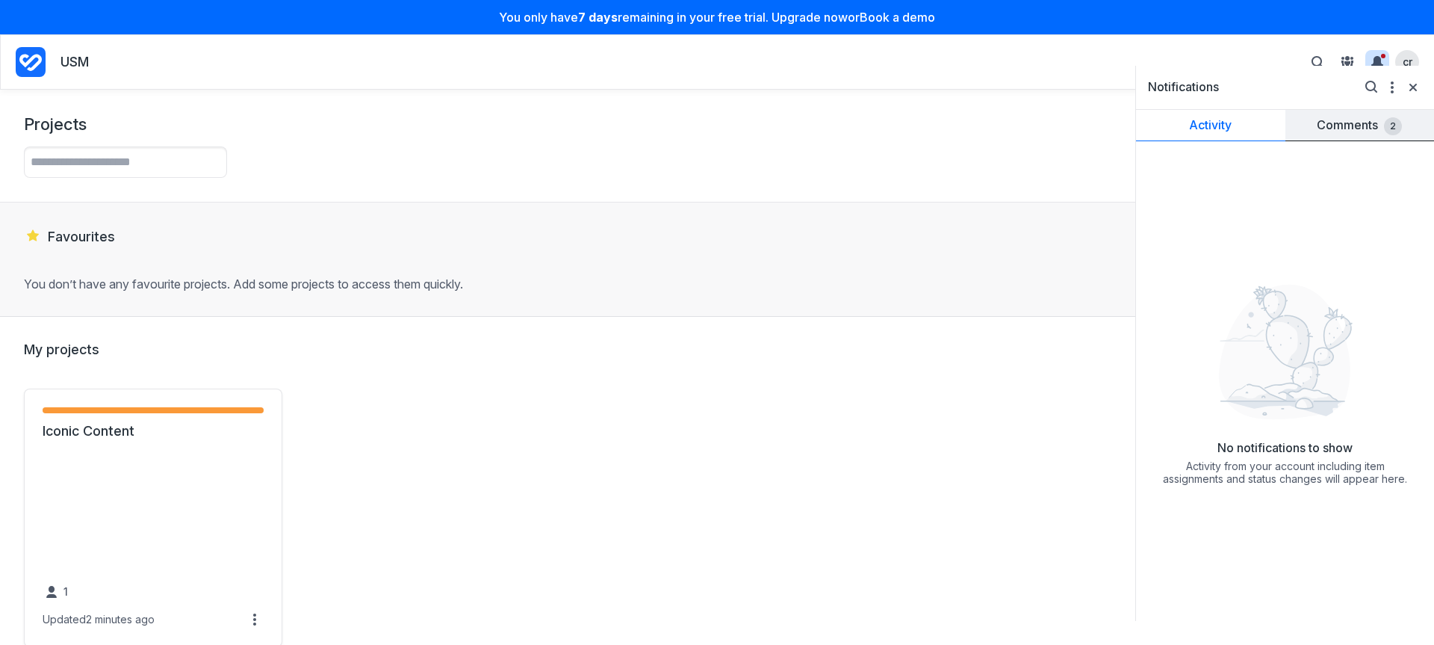
click at [1372, 133] on link "Comments 2" at bounding box center [1360, 125] width 149 height 31
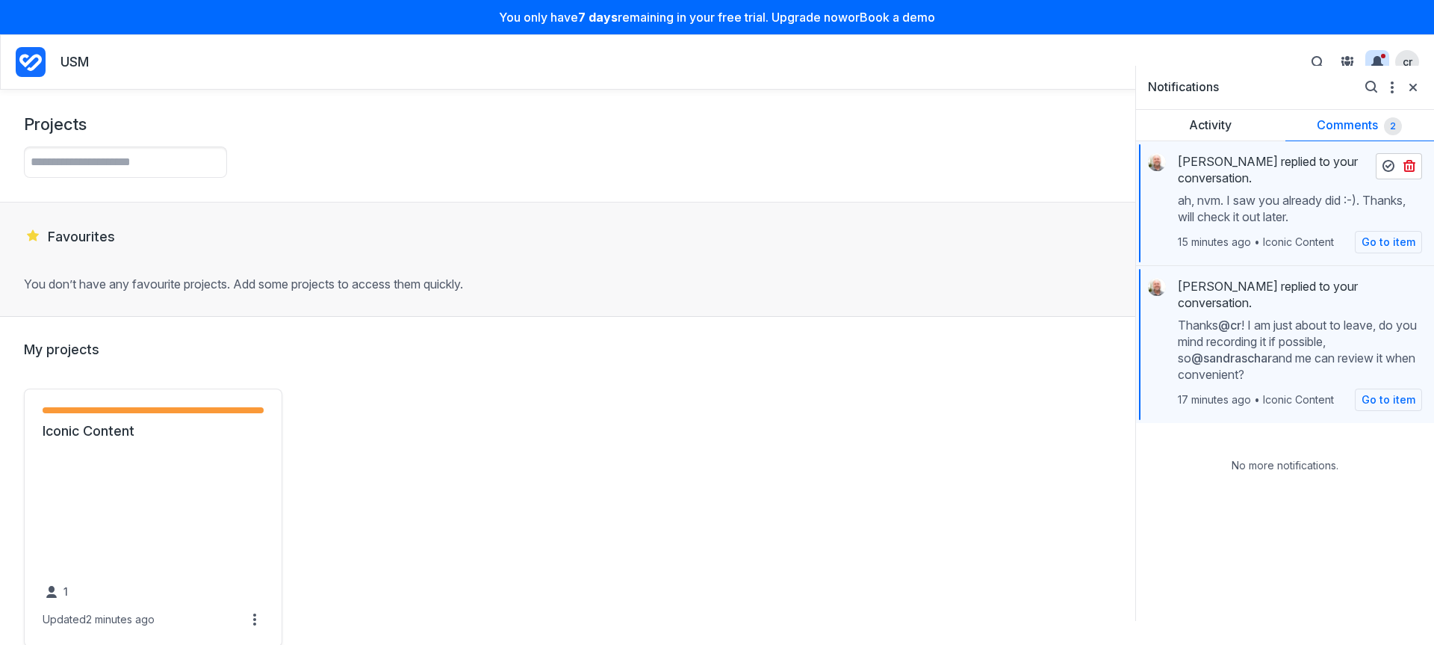
click at [1305, 212] on p "ah, nvm. I saw you already did :-). Thanks, will check it out later." at bounding box center [1300, 208] width 244 height 33
click at [1283, 335] on p "Thanks @cr ! I am just about to leave, do you mind recording it if possible, so…" at bounding box center [1300, 350] width 244 height 66
click at [1306, 353] on p "Thanks @cr ! I am just about to leave, do you mind recording it if possible, so…" at bounding box center [1300, 350] width 244 height 66
drag, startPoint x: 1371, startPoint y: 394, endPoint x: 1360, endPoint y: 392, distance: 11.4
click at [1372, 394] on link "Go to item" at bounding box center [1388, 399] width 67 height 22
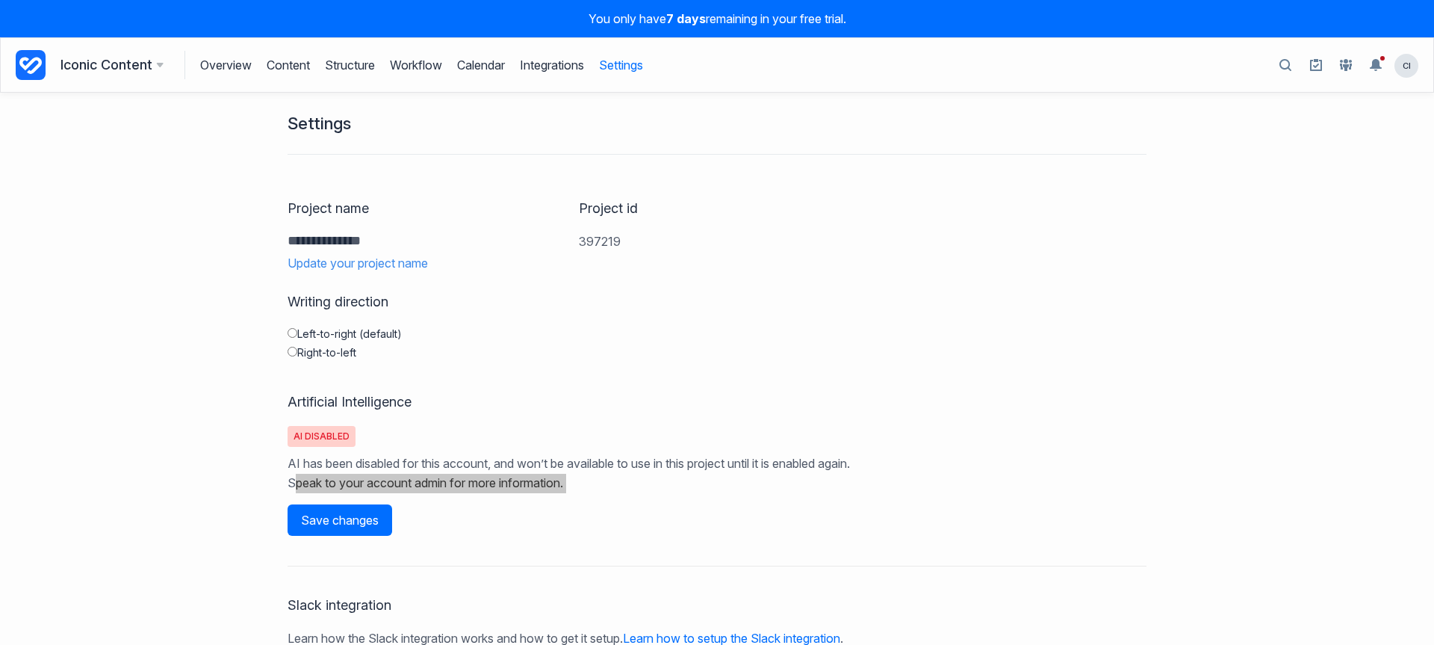
scroll to position [3, 0]
